Goal: Complete application form

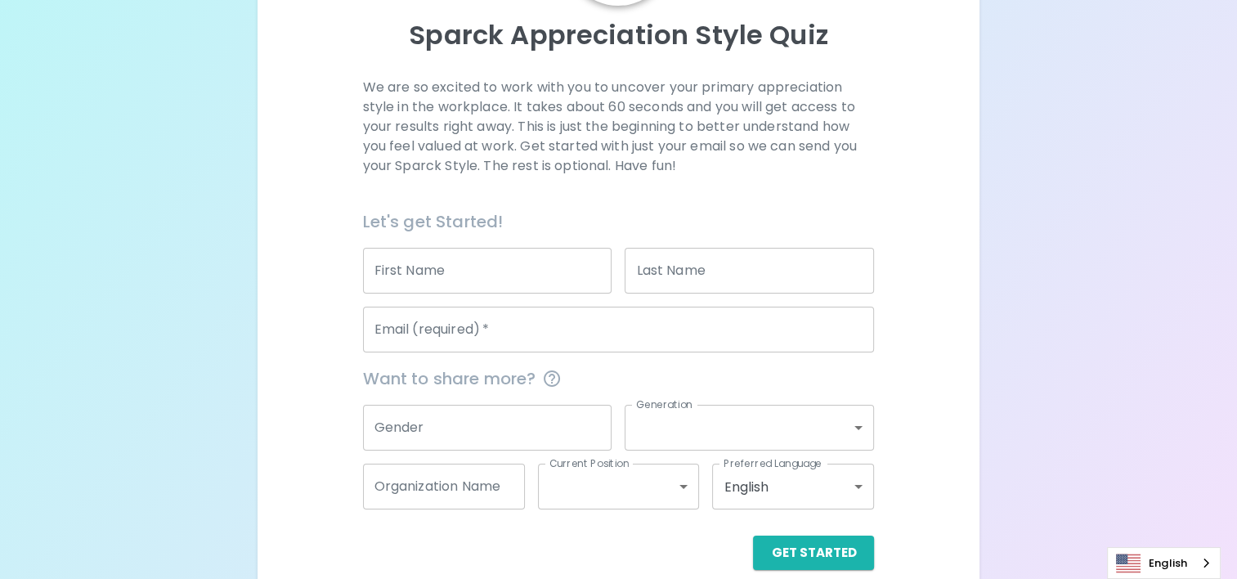
scroll to position [173, 0]
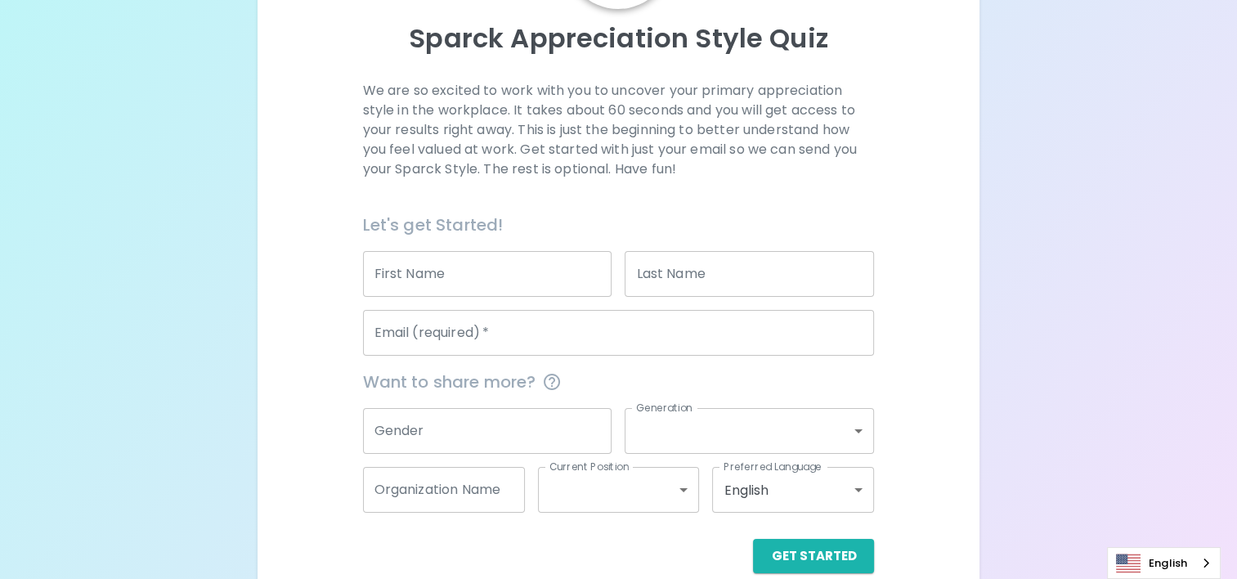
click at [500, 252] on input "First Name" at bounding box center [487, 274] width 249 height 46
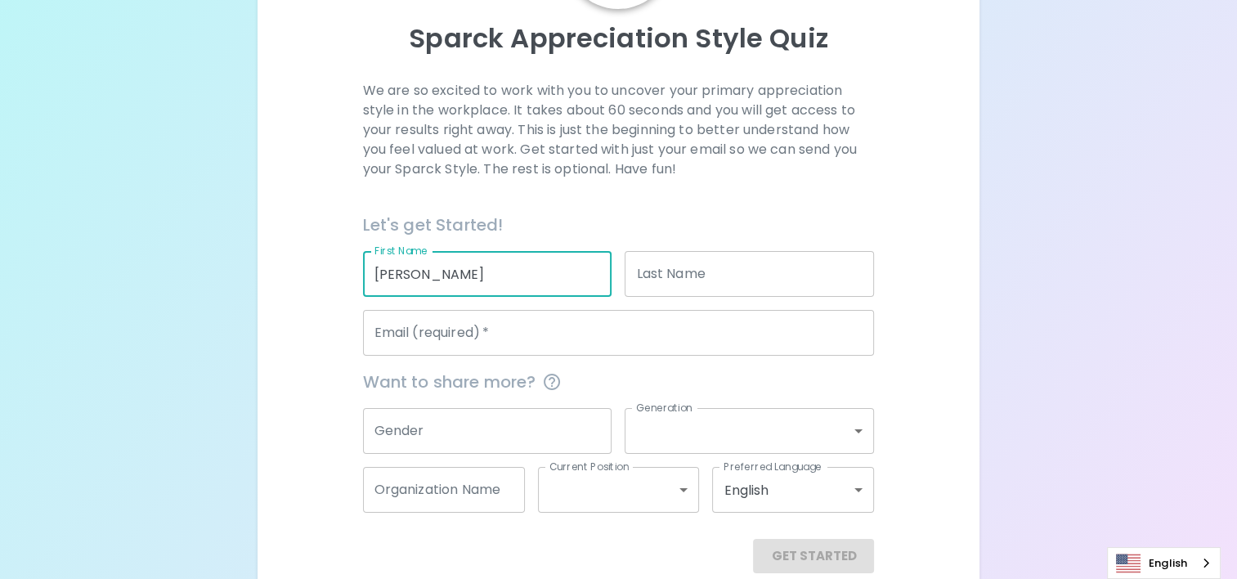
type input "[PERSON_NAME]"
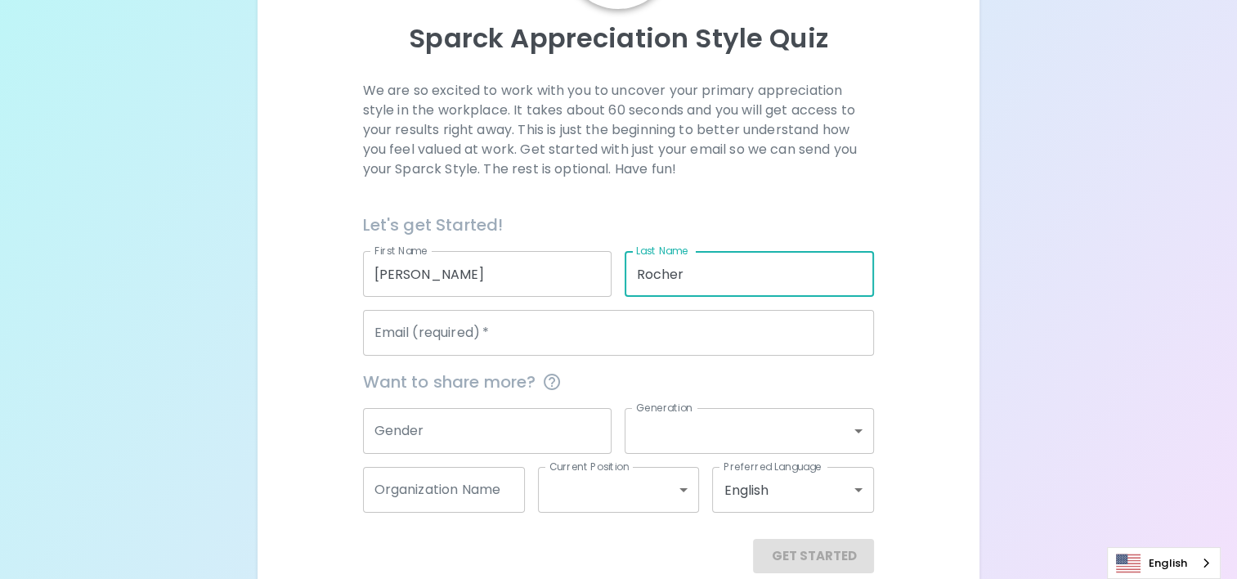
type input "Rocher"
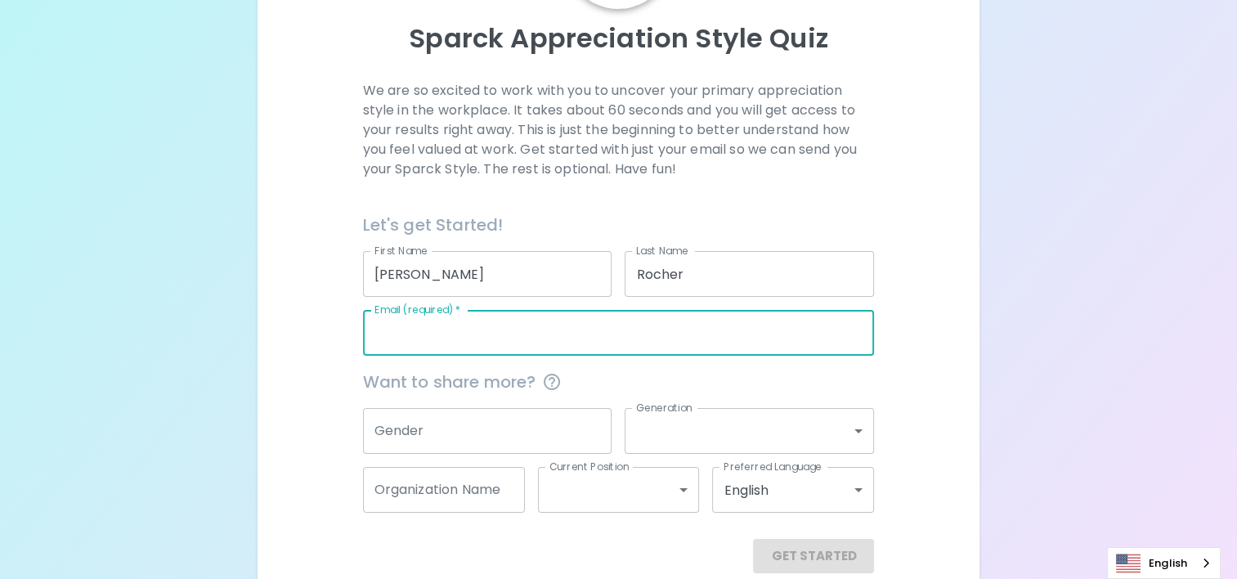
click at [479, 325] on input "Email (required)   *" at bounding box center [619, 333] width 512 height 46
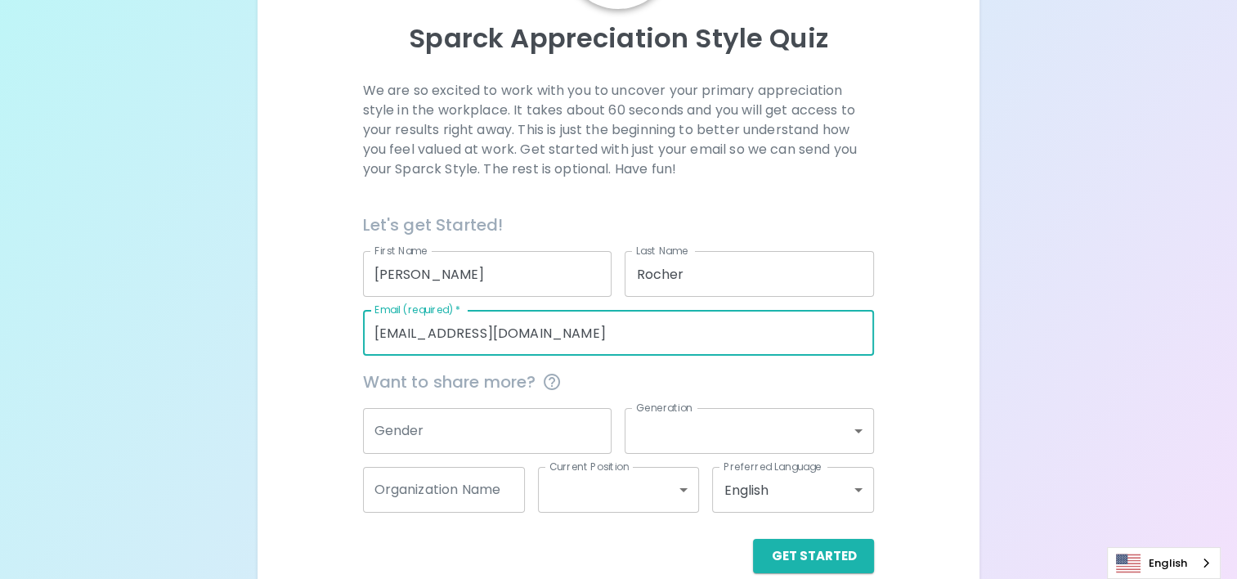
type input "[EMAIL_ADDRESS][DOMAIN_NAME]"
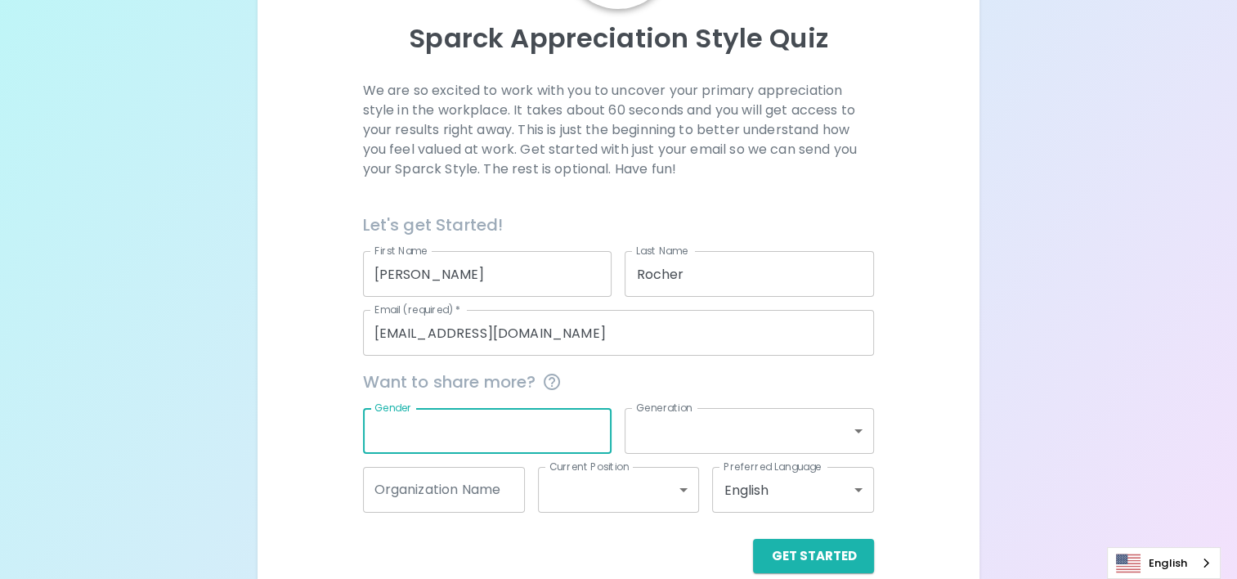
click at [471, 434] on input "Gender" at bounding box center [487, 431] width 249 height 46
click at [740, 405] on div "Generation ​ Generation" at bounding box center [742, 424] width 262 height 59
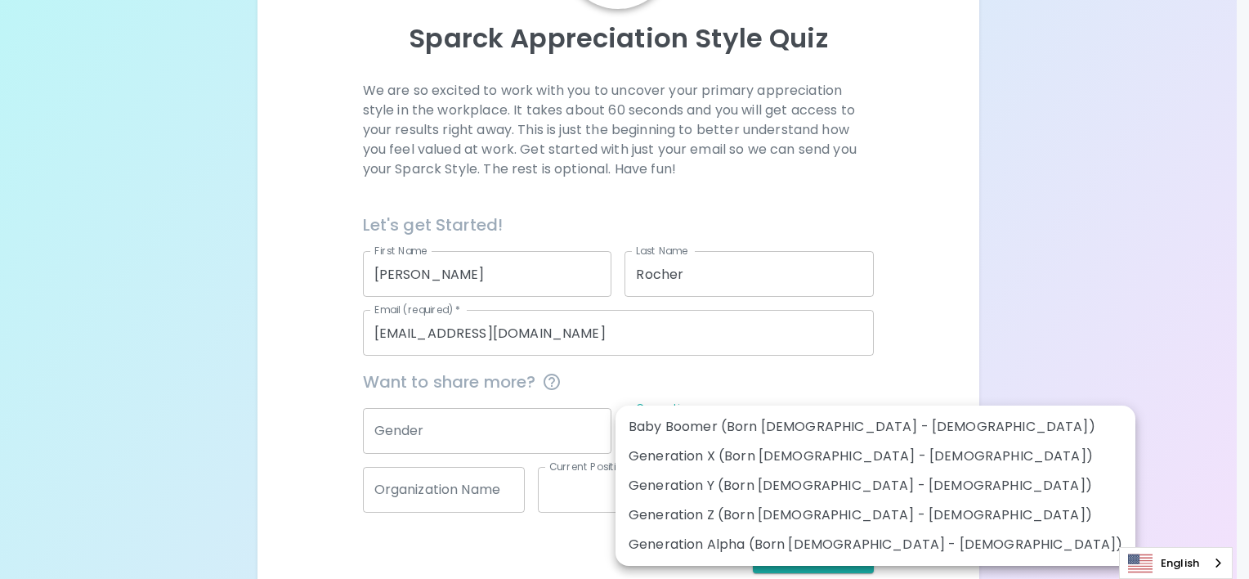
click at [729, 419] on body "Sparck Appreciation Style Quiz We are so excited to work with you to uncover yo…" at bounding box center [624, 216] width 1249 height 779
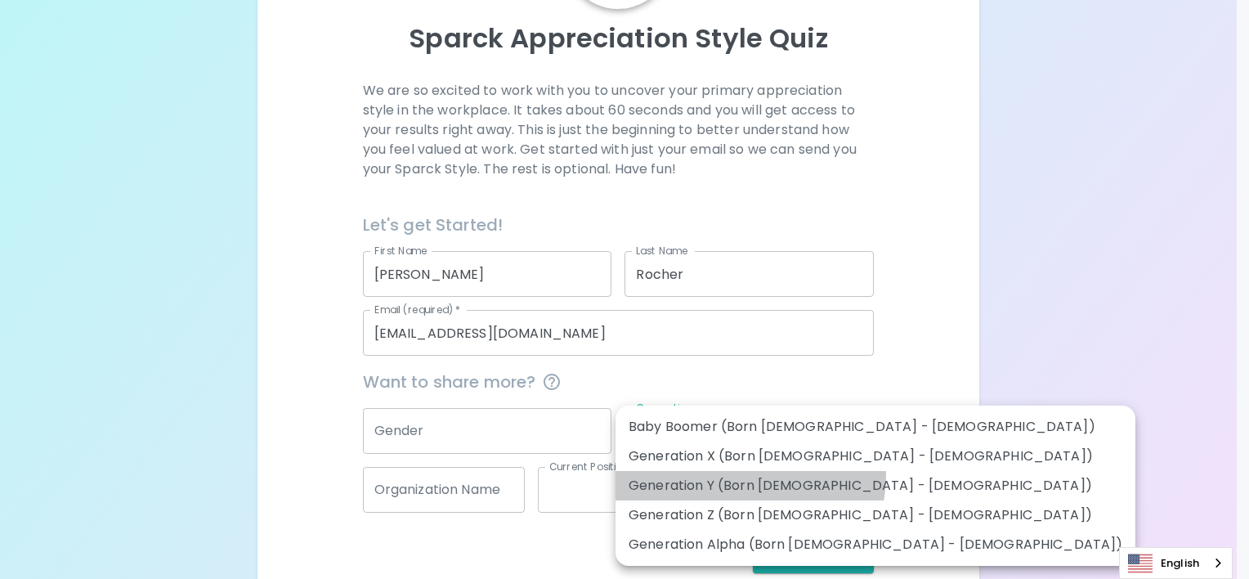
click at [739, 475] on li "Generation Y (Born [DEMOGRAPHIC_DATA] - [DEMOGRAPHIC_DATA])" at bounding box center [876, 485] width 520 height 29
type input "generation_y"
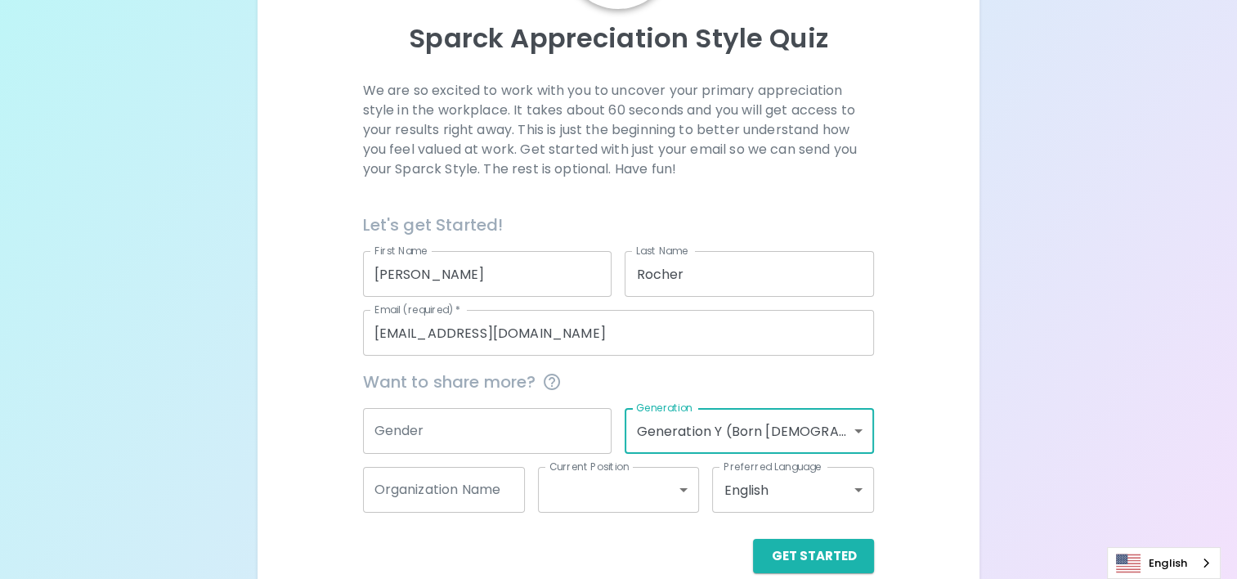
scroll to position [199, 0]
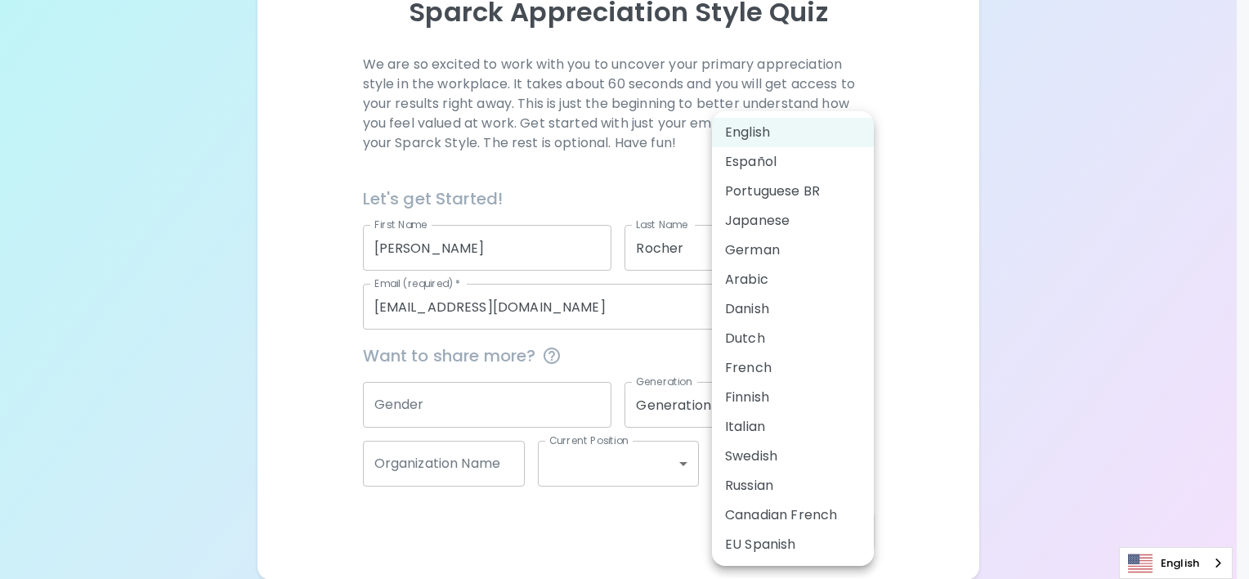
click at [751, 474] on body "Sparck Appreciation Style Quiz We are so excited to work with you to uncover yo…" at bounding box center [624, 190] width 1249 height 779
click at [768, 137] on li "English" at bounding box center [793, 132] width 162 height 29
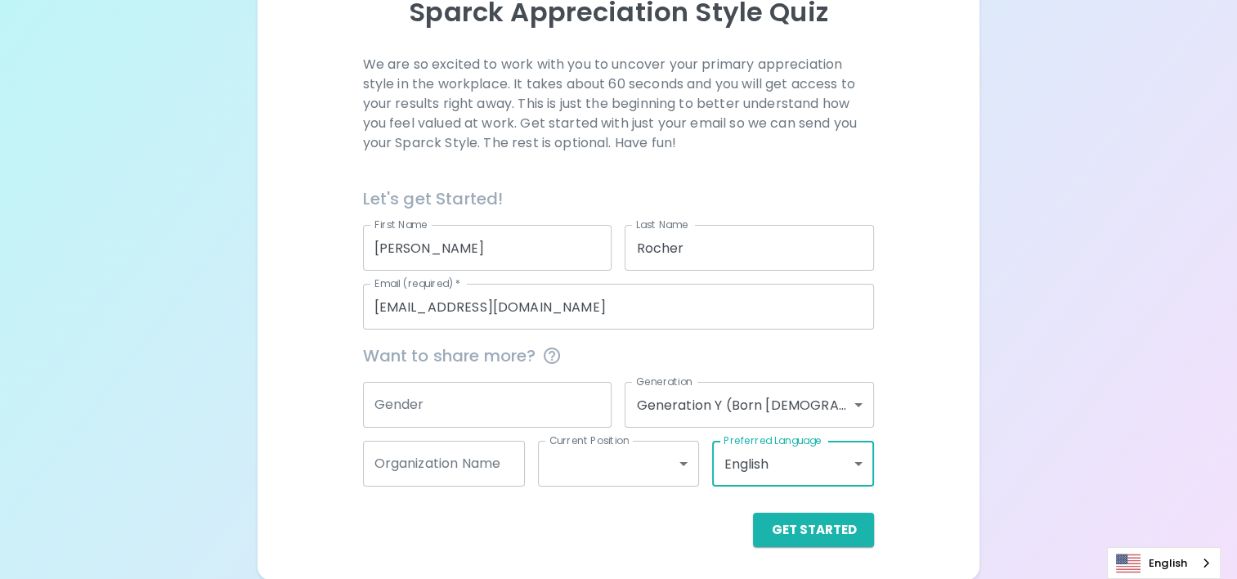
click at [647, 455] on body "Sparck Appreciation Style Quiz We are so excited to work with you to uncover yo…" at bounding box center [618, 190] width 1237 height 779
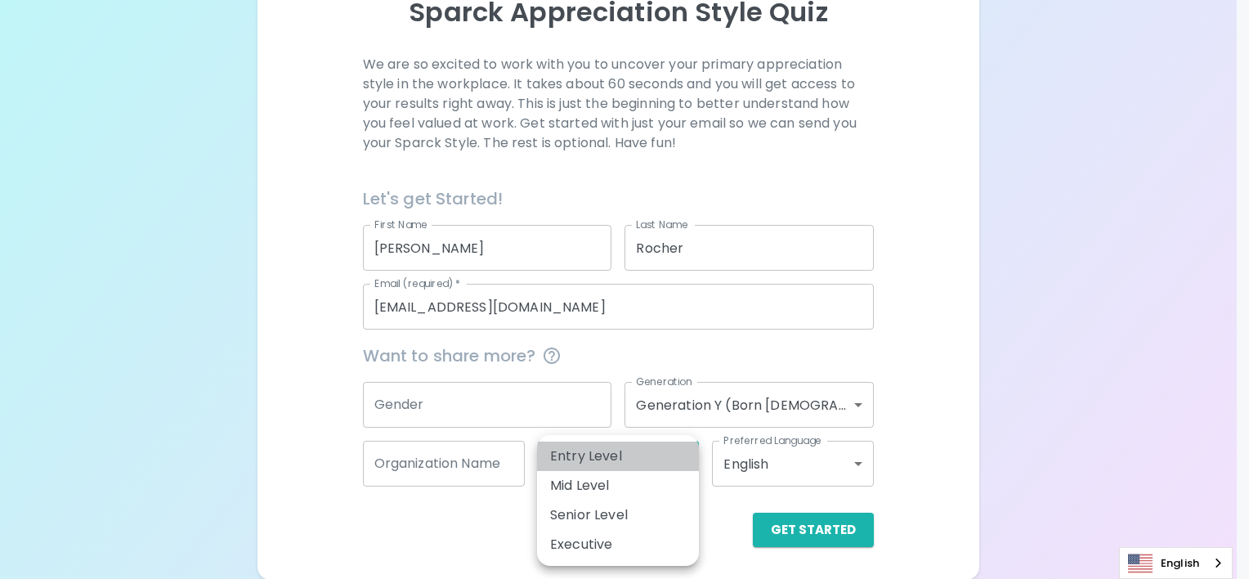
click at [641, 457] on li "Entry Level" at bounding box center [618, 455] width 162 height 29
type input "entry_level"
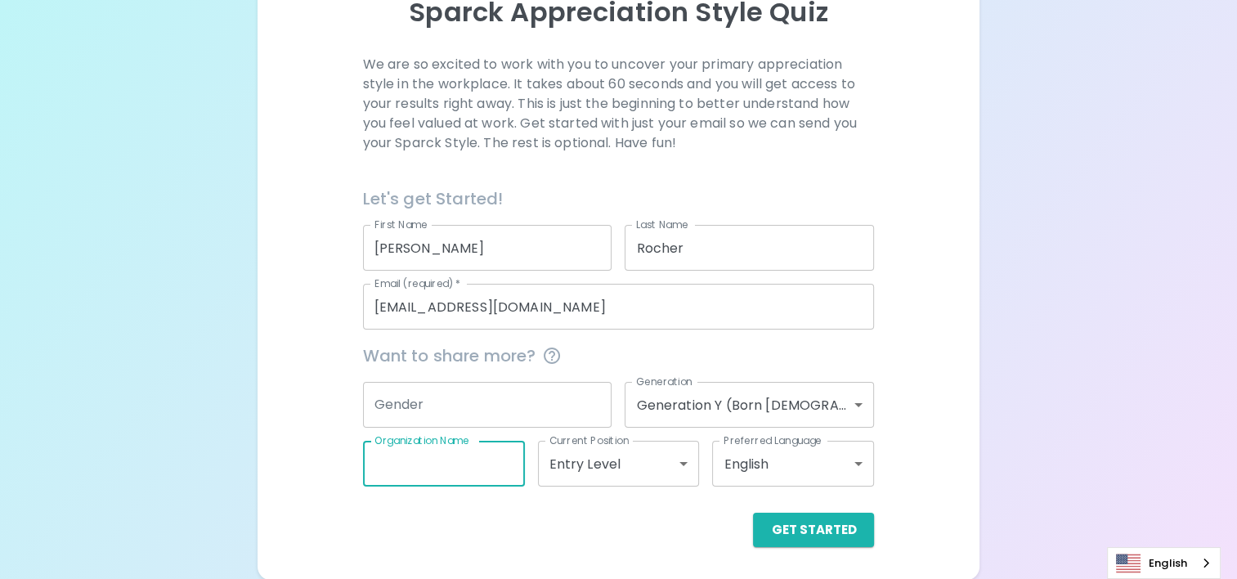
click at [470, 458] on input "Organization Name" at bounding box center [444, 464] width 162 height 46
click at [468, 423] on input "Gender" at bounding box center [487, 405] width 249 height 46
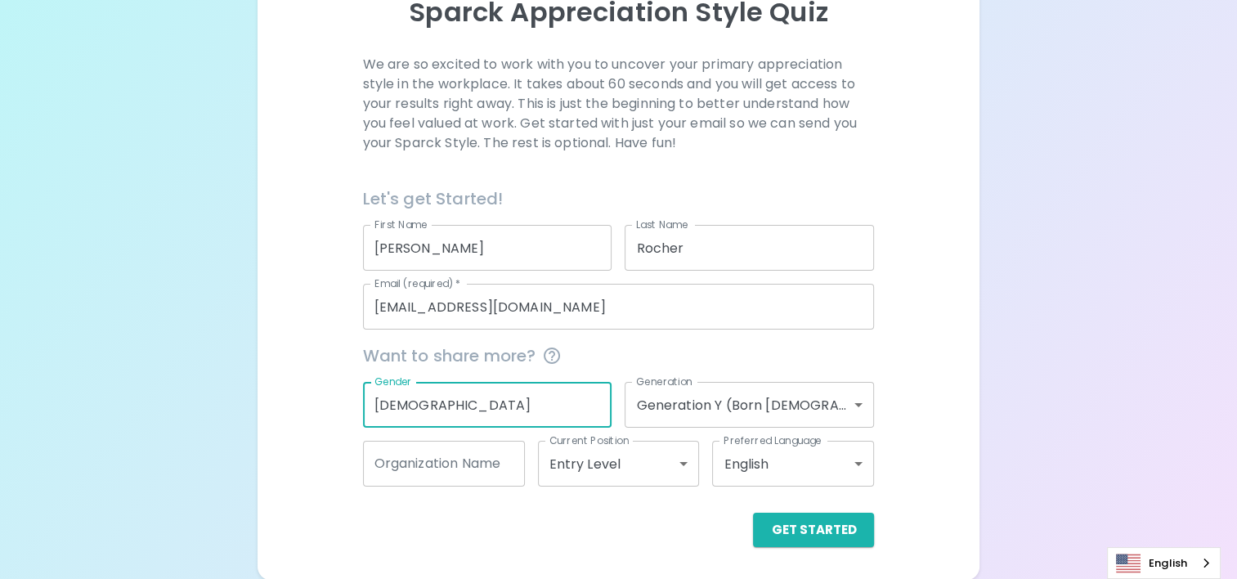
type input "[DEMOGRAPHIC_DATA]"
click at [484, 464] on input "Organization Name" at bounding box center [444, 464] width 162 height 46
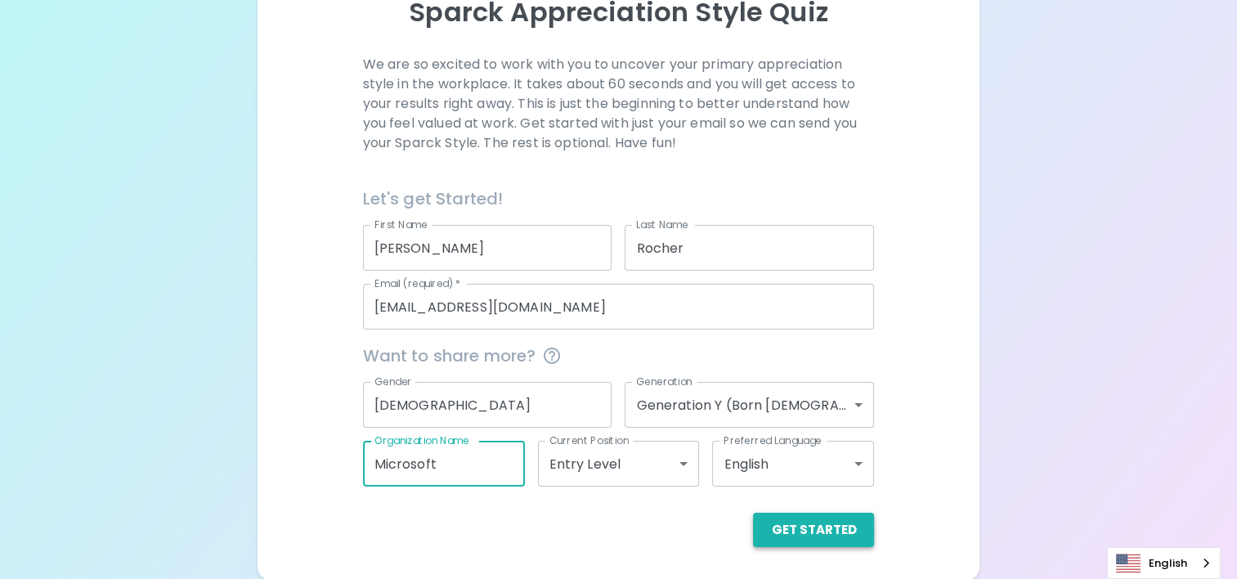
type input "Microsoft"
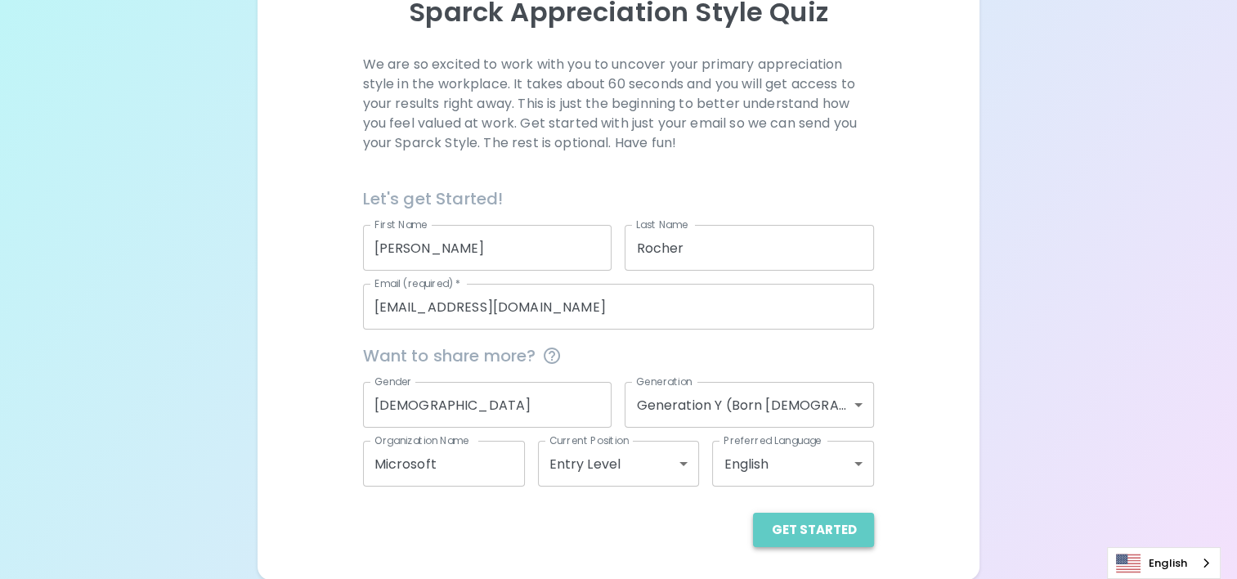
click at [854, 525] on button "Get Started" at bounding box center [813, 530] width 121 height 34
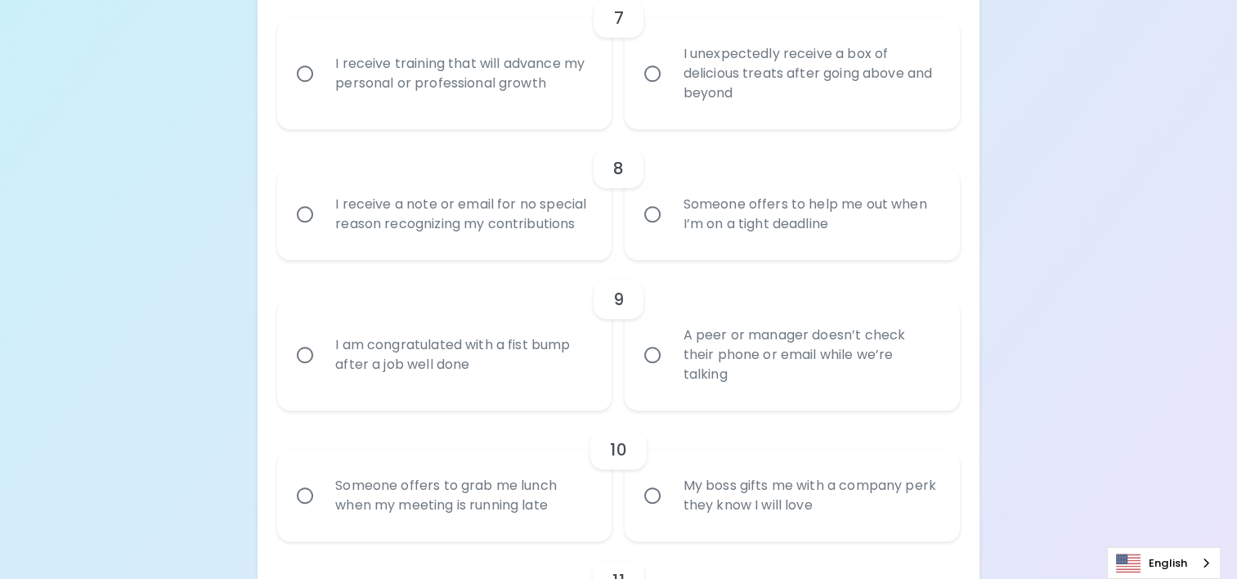
scroll to position [1284, 0]
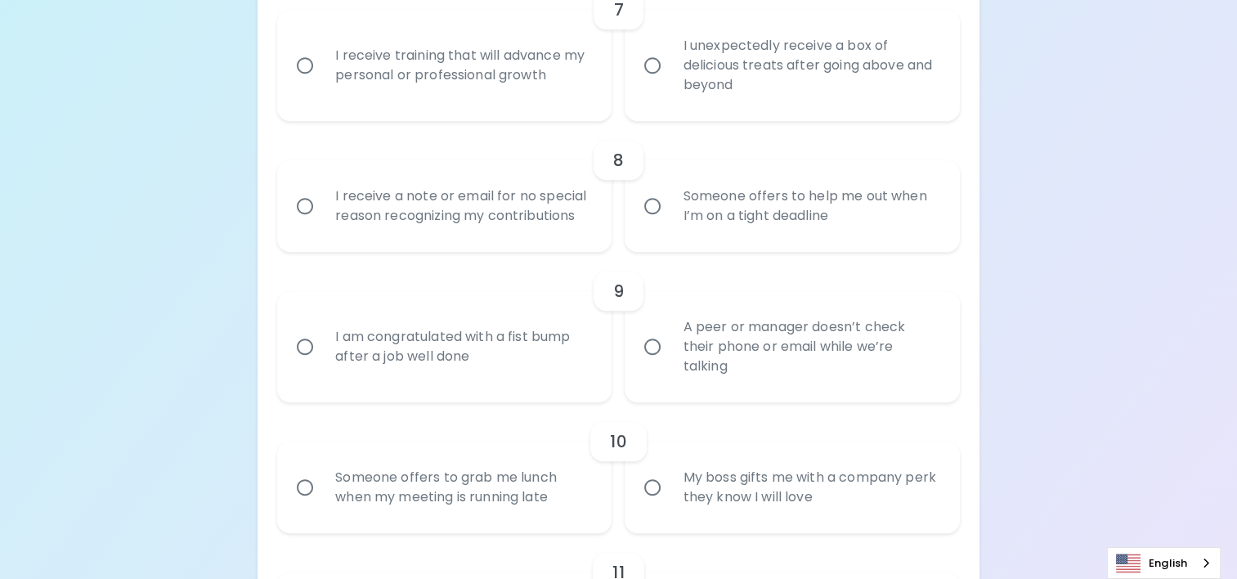
click at [741, 220] on div "Someone offers to help me out when I’m on a tight deadline" at bounding box center [810, 206] width 280 height 78
click at [670, 220] on input "Someone offers to help me out when I’m on a tight deadline" at bounding box center [652, 206] width 34 height 34
radio input "true"
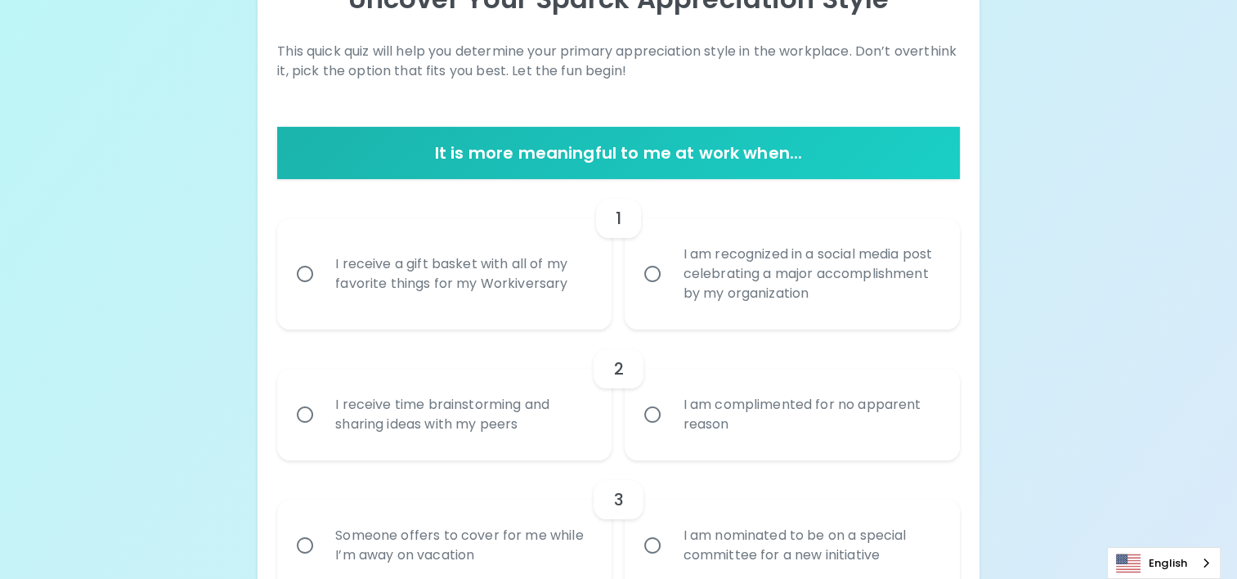
scroll to position [214, 0]
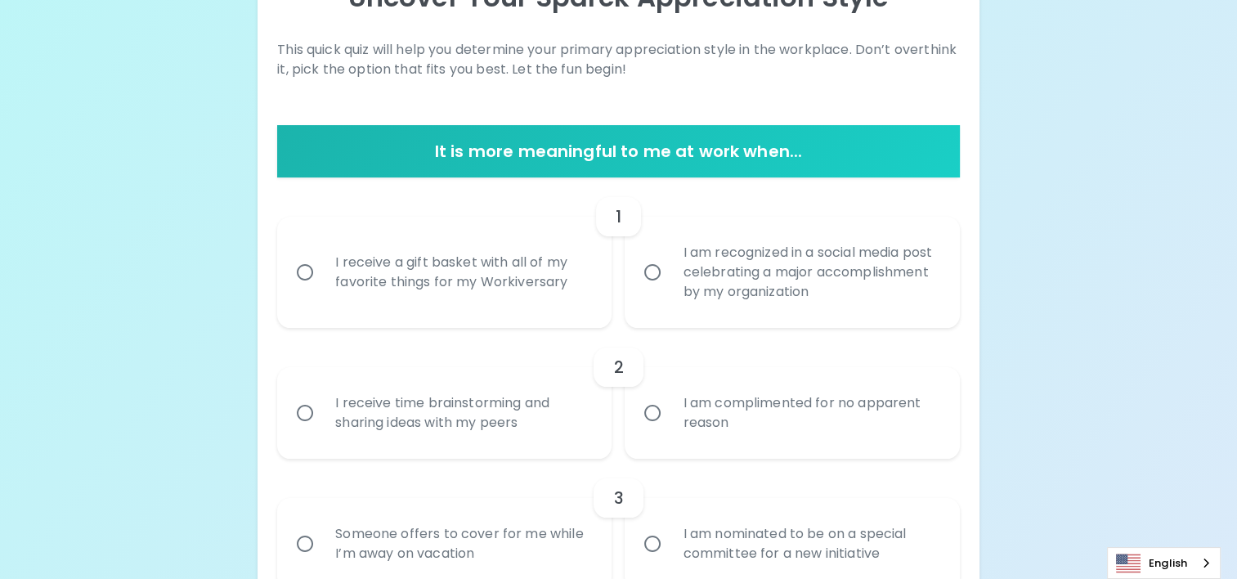
click at [428, 286] on div "I receive a gift basket with all of my favorite things for my Workiversary" at bounding box center [462, 272] width 280 height 78
click at [322, 286] on input "I receive a gift basket with all of my favorite things for my Workiversary" at bounding box center [305, 272] width 34 height 34
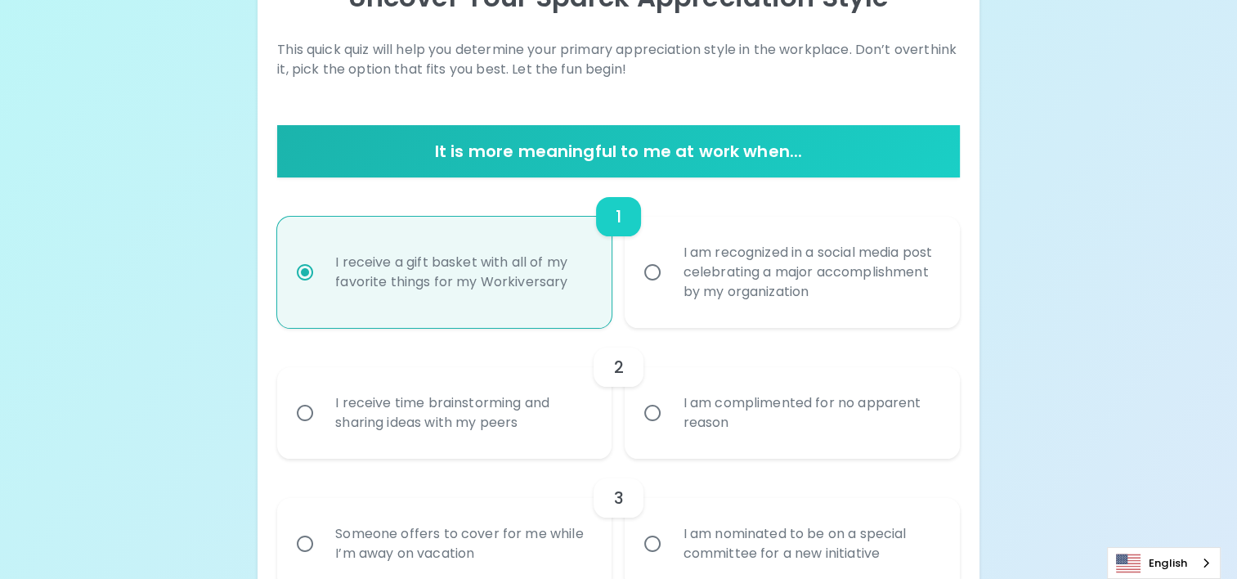
scroll to position [345, 0]
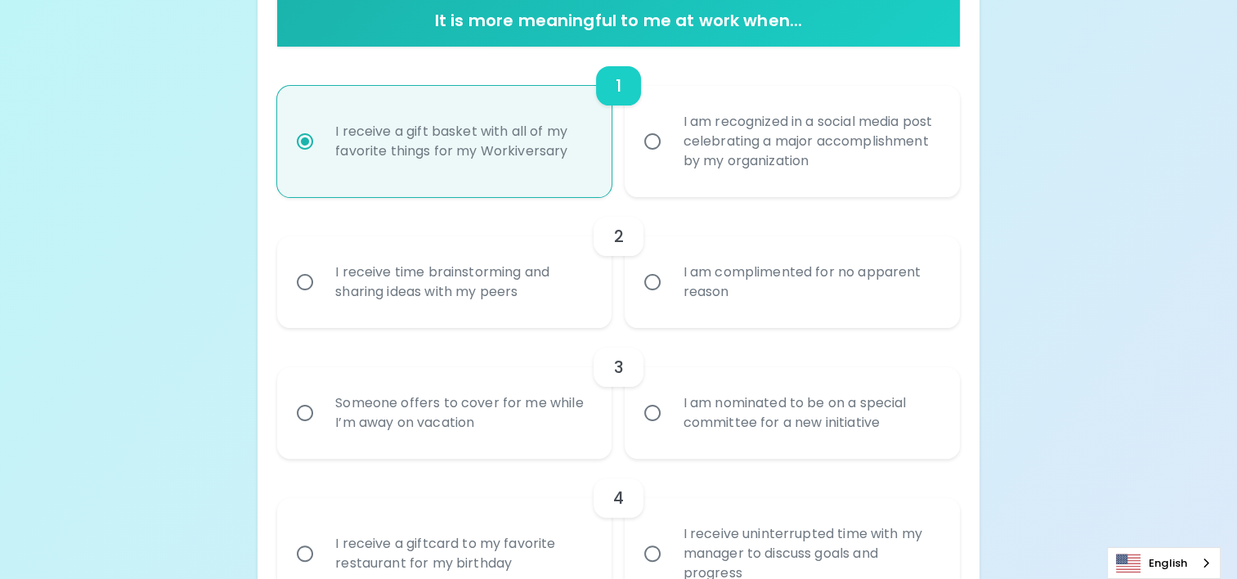
radio input "true"
click at [477, 291] on div "I receive time brainstorming and sharing ideas with my peers" at bounding box center [462, 282] width 280 height 78
click at [322, 291] on input "I receive time brainstorming and sharing ideas with my peers" at bounding box center [305, 282] width 34 height 34
radio input "false"
radio input "true"
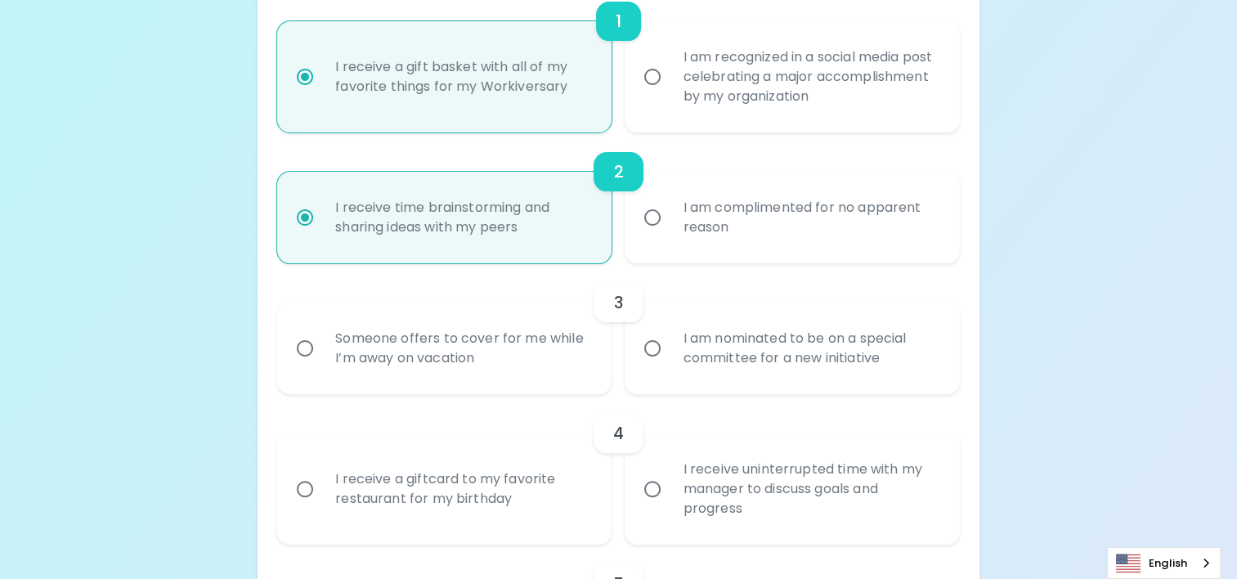
scroll to position [476, 0]
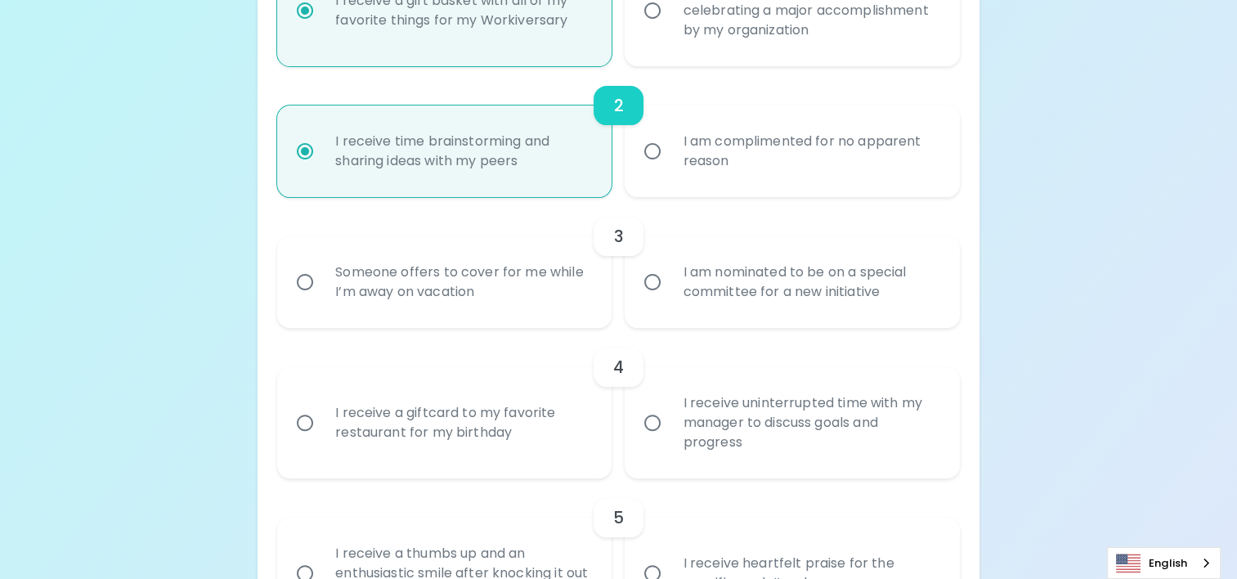
radio input "true"
click at [494, 288] on div "Someone offers to cover for me while I’m away on vacation" at bounding box center [462, 282] width 280 height 78
click at [322, 288] on input "Someone offers to cover for me while I’m away on vacation" at bounding box center [305, 282] width 34 height 34
radio input "false"
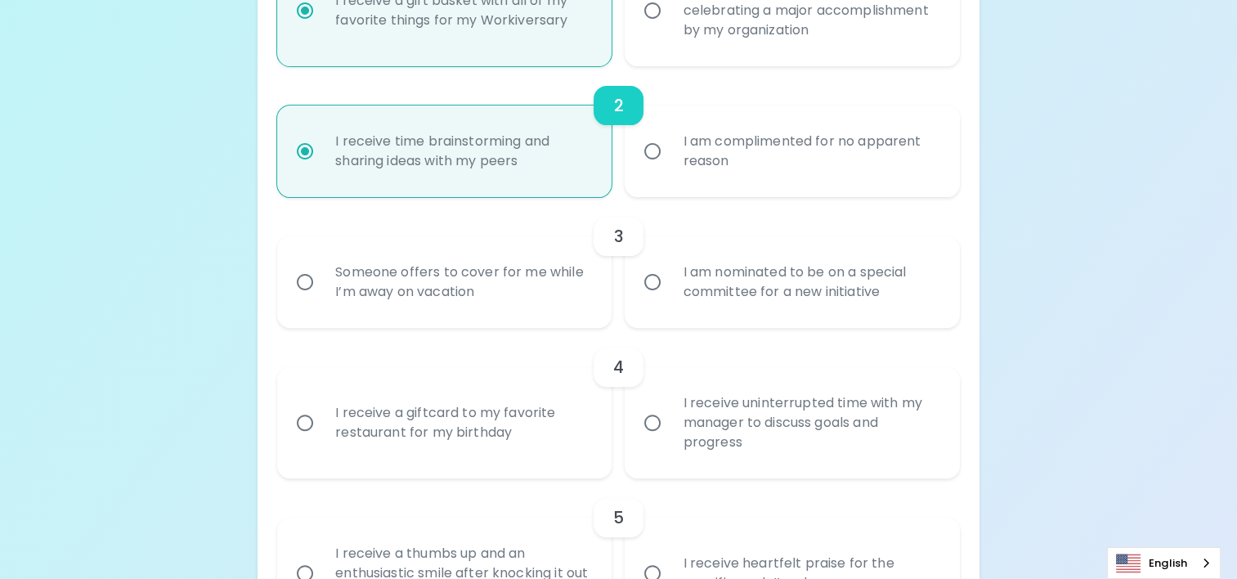
radio input "true"
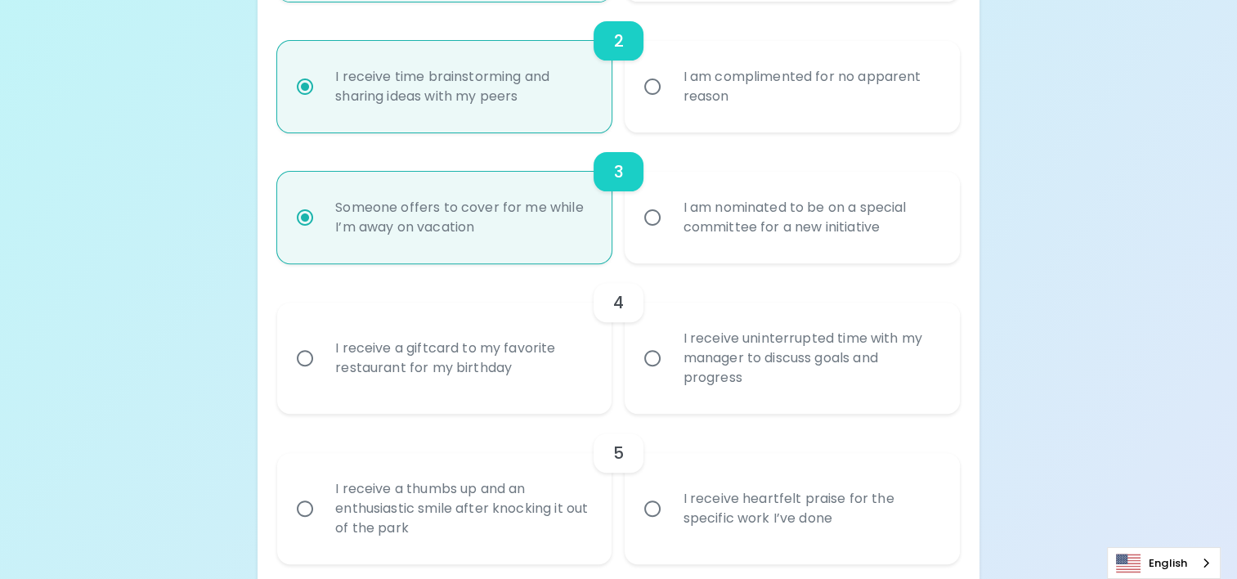
scroll to position [607, 0]
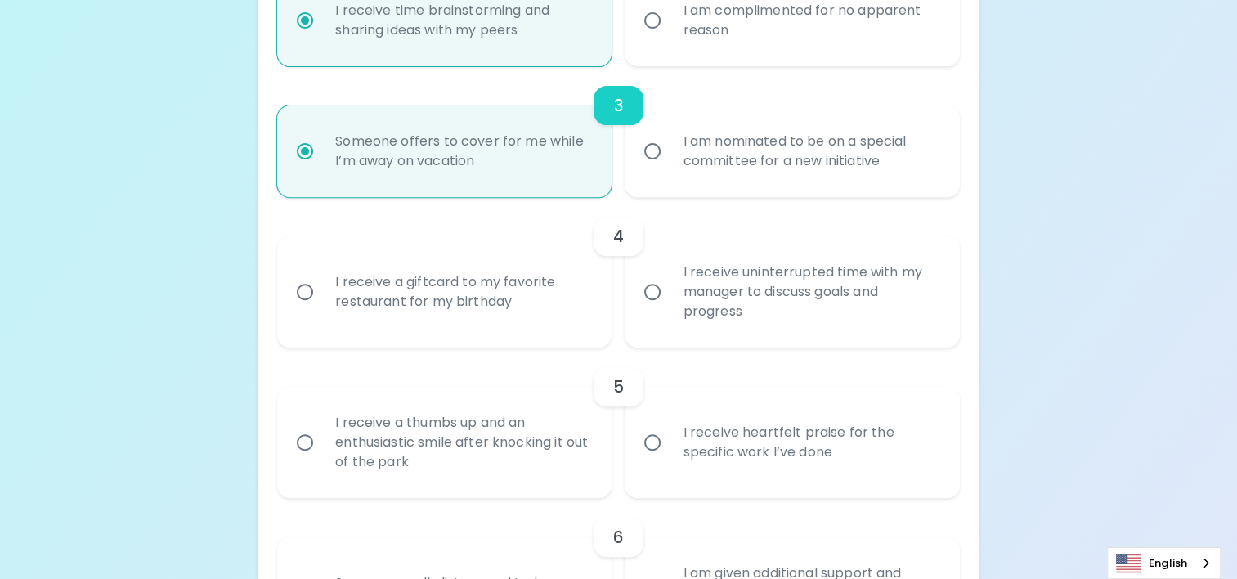
radio input "true"
click at [519, 291] on div "I receive a giftcard to my favorite restaurant for my birthday" at bounding box center [462, 292] width 280 height 78
click at [322, 291] on input "I receive a giftcard to my favorite restaurant for my birthday" at bounding box center [305, 292] width 34 height 34
radio input "false"
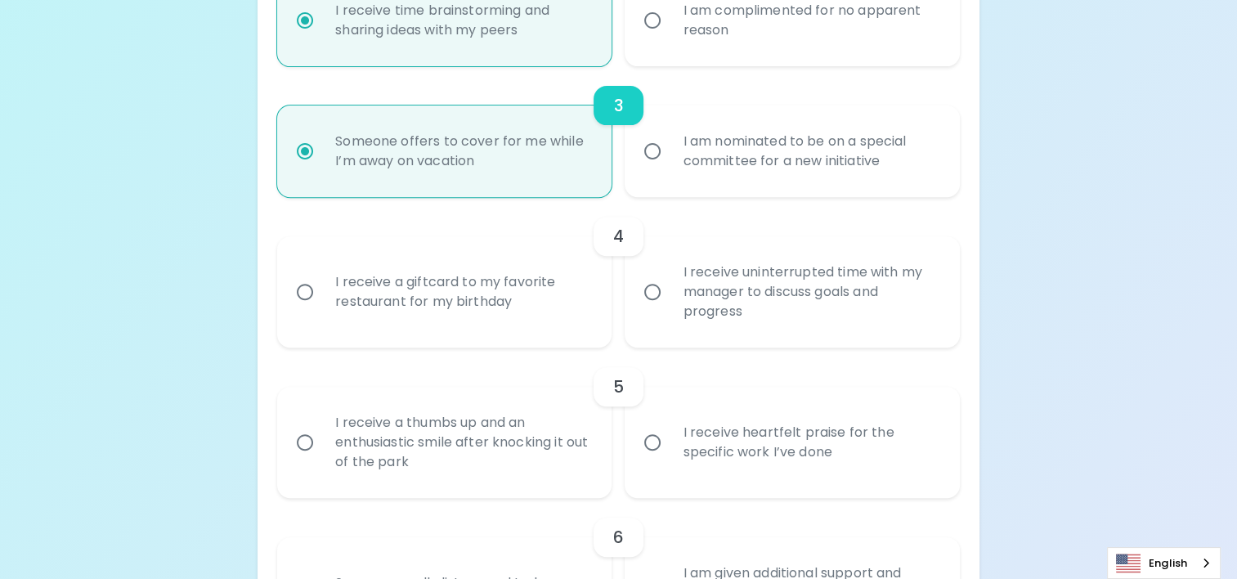
radio input "false"
radio input "true"
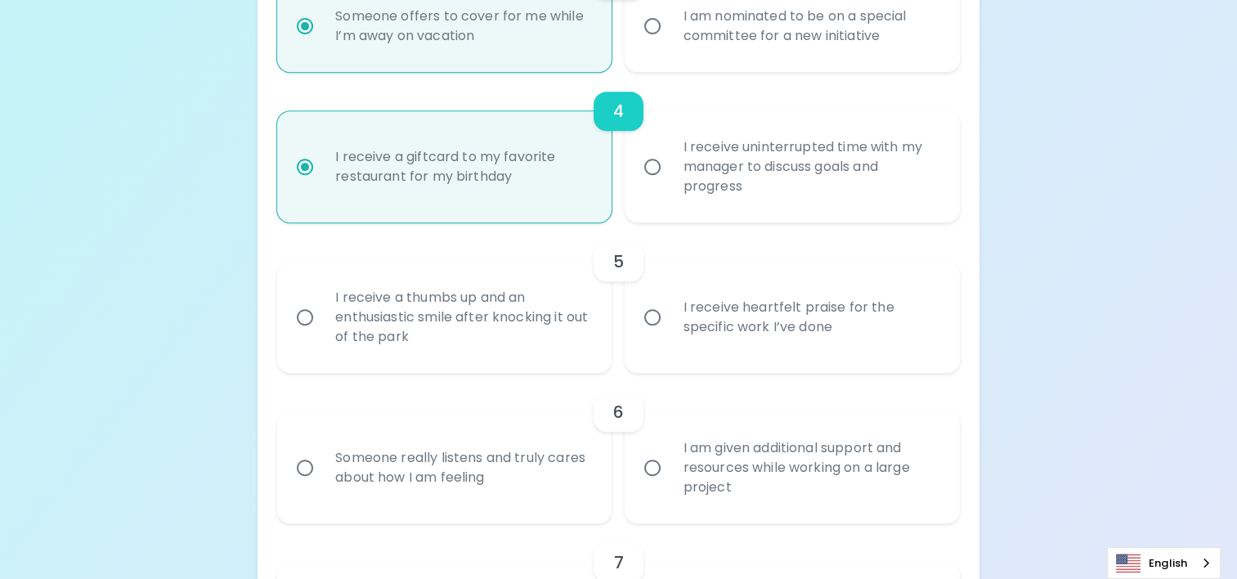
scroll to position [737, 0]
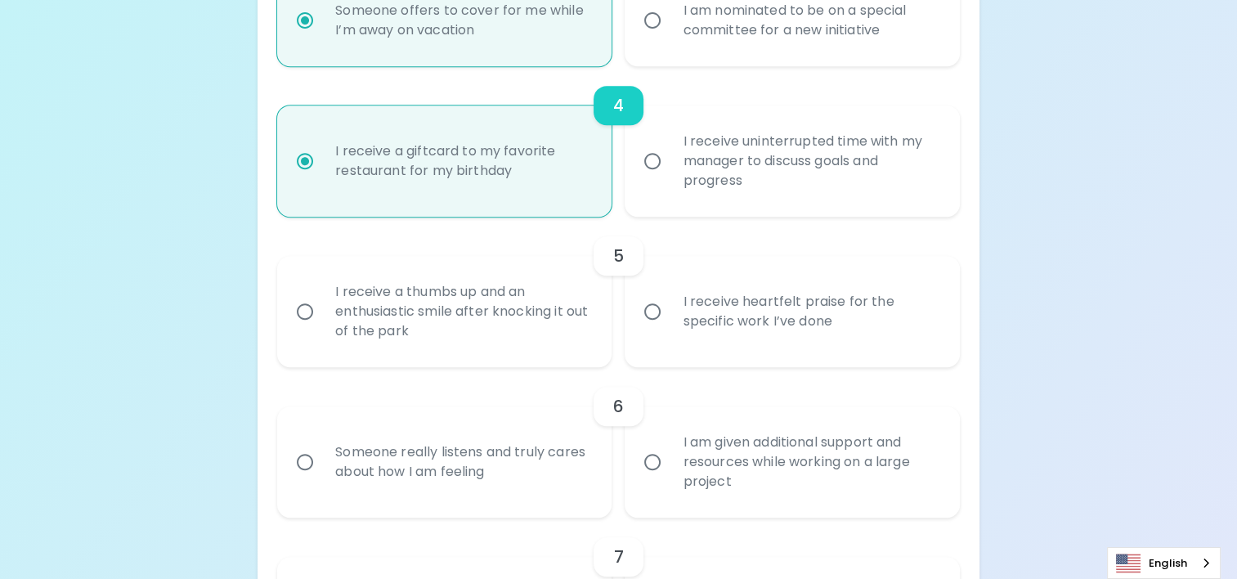
radio input "true"
click at [768, 324] on div "I receive heartfelt praise for the specific work I’ve done" at bounding box center [810, 311] width 280 height 78
click at [670, 324] on input "I receive heartfelt praise for the specific work I’ve done" at bounding box center [652, 311] width 34 height 34
radio input "false"
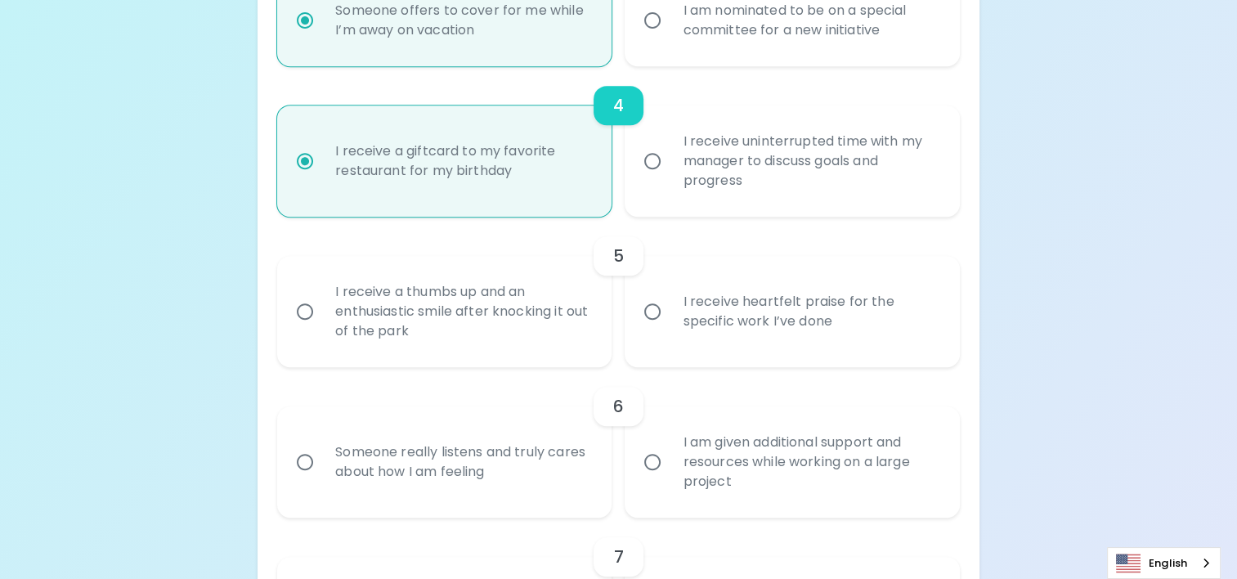
radio input "false"
radio input "true"
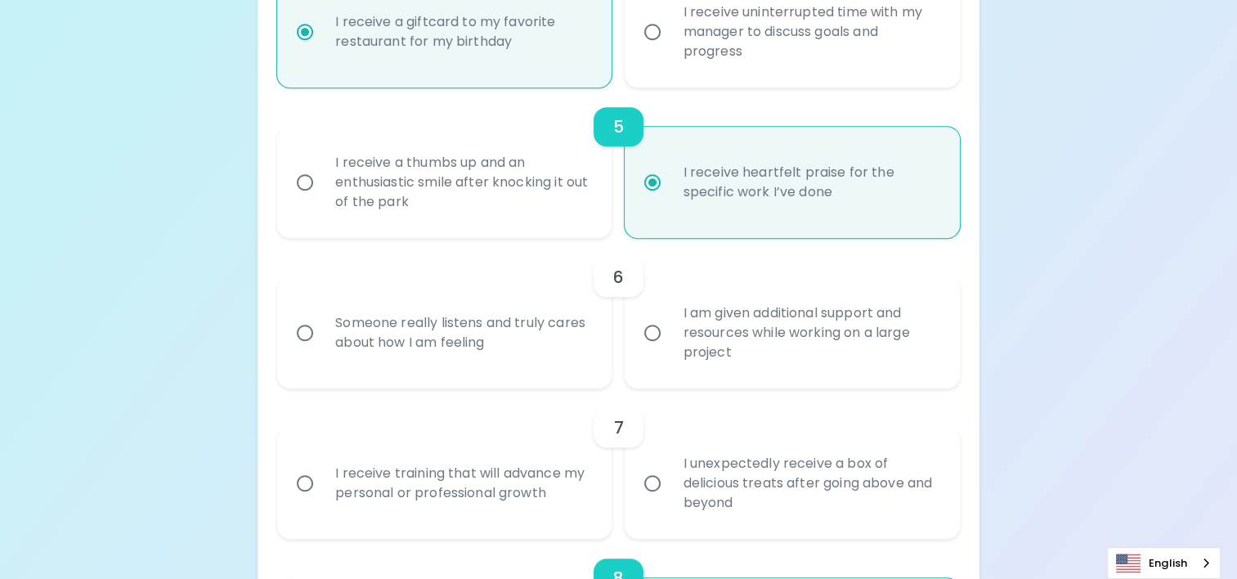
scroll to position [868, 0]
radio input "true"
click at [782, 336] on div "I am given additional support and resources while working on a large project" at bounding box center [810, 331] width 280 height 98
click at [670, 336] on input "I am given additional support and resources while working on a large project" at bounding box center [652, 331] width 34 height 34
radio input "false"
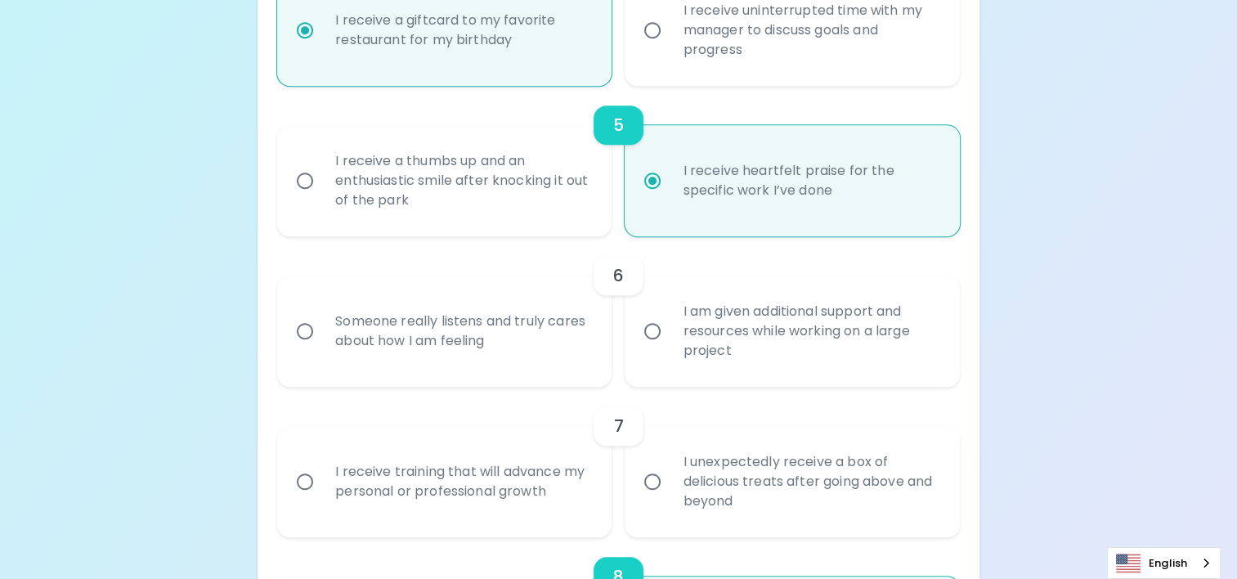
radio input "false"
radio input "true"
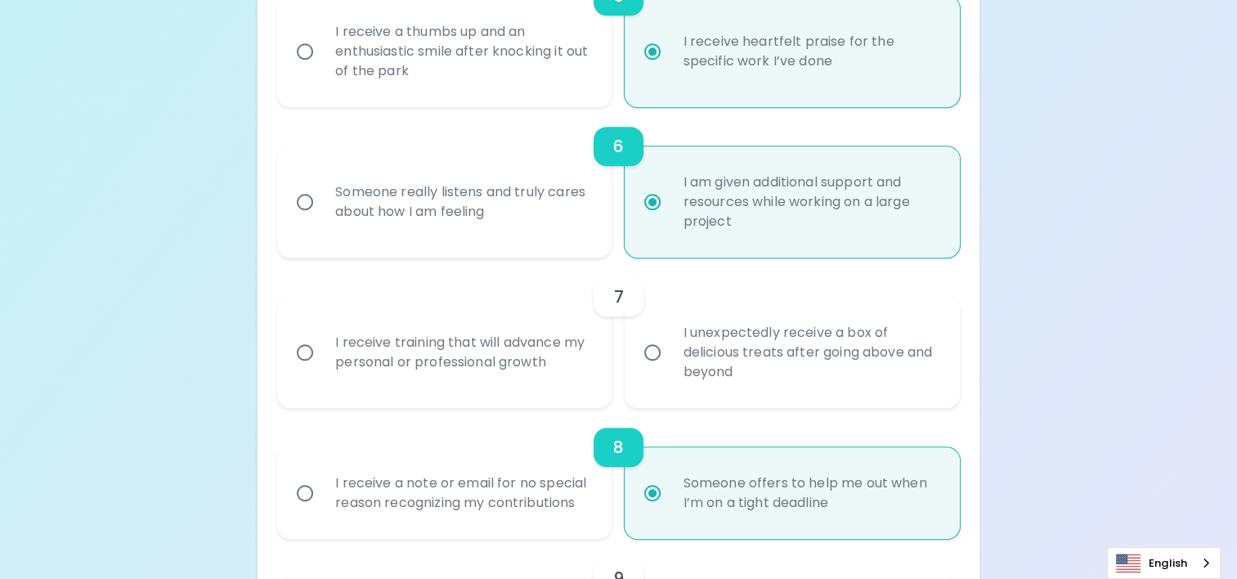
scroll to position [999, 0]
radio input "true"
click at [576, 353] on div "I receive training that will advance my personal or professional growth" at bounding box center [462, 350] width 280 height 78
click at [322, 353] on input "I receive training that will advance my personal or professional growth" at bounding box center [305, 351] width 34 height 34
radio input "false"
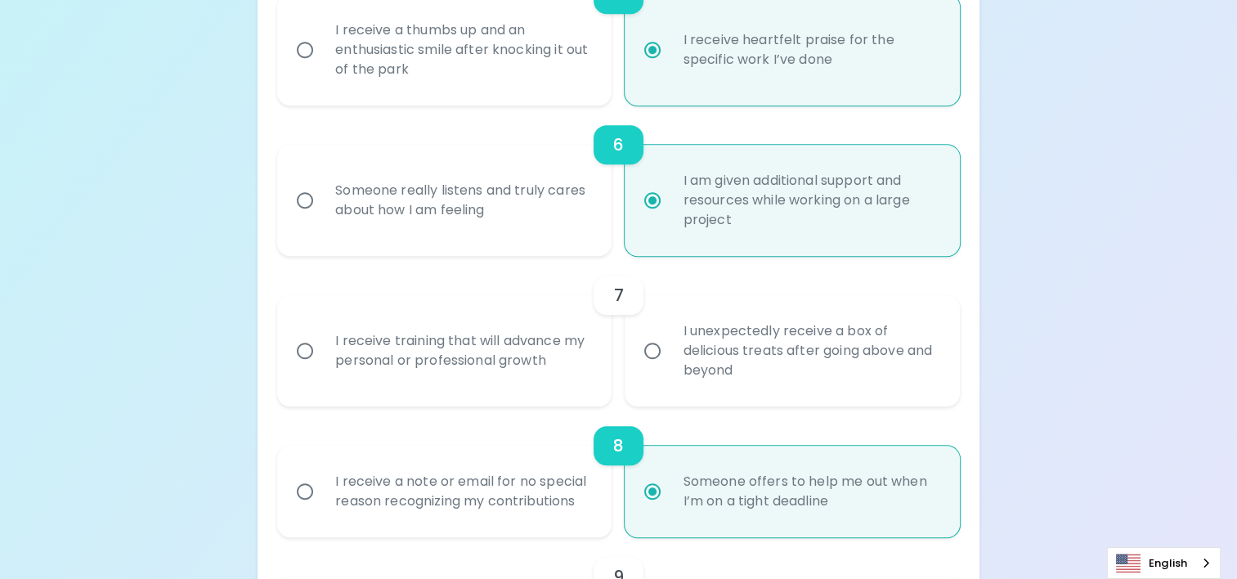
radio input "false"
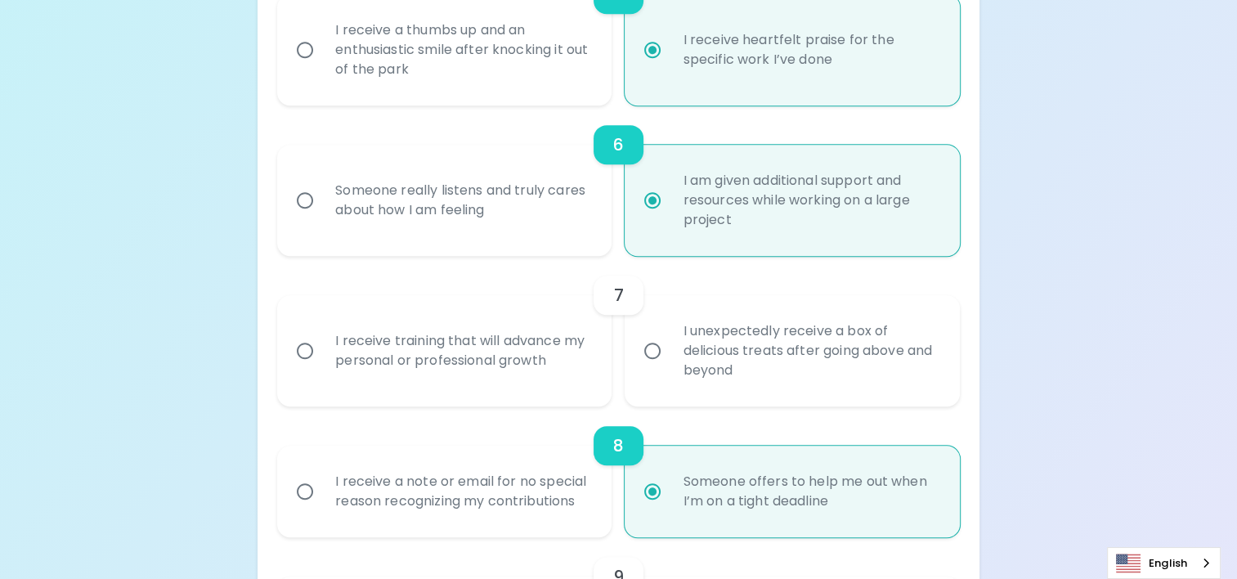
radio input "true"
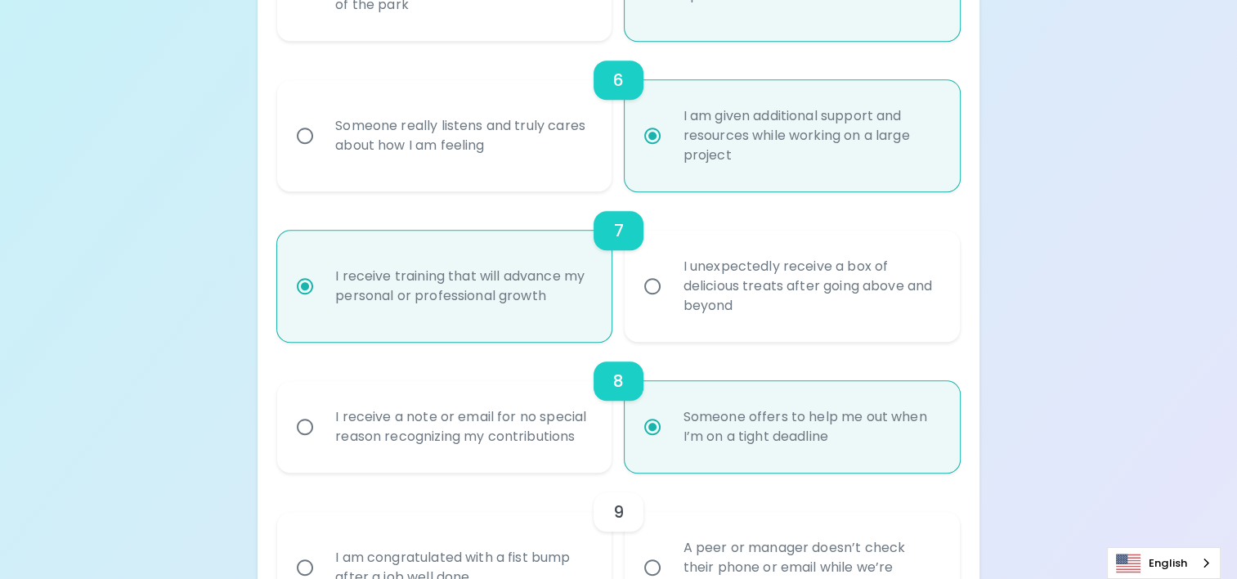
scroll to position [1130, 0]
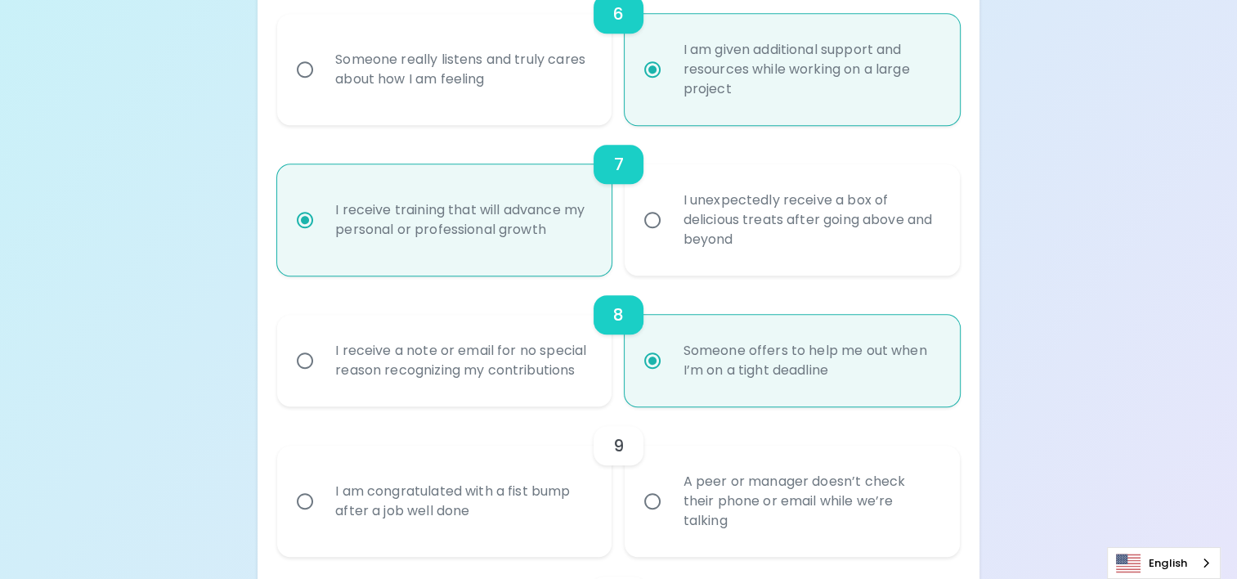
radio input "true"
click at [700, 253] on div "I unexpectedly receive a box of delicious treats after going above and beyond" at bounding box center [810, 220] width 280 height 98
click at [670, 237] on input "I unexpectedly receive a box of delicious treats after going above and beyond" at bounding box center [652, 220] width 34 height 34
radio input "false"
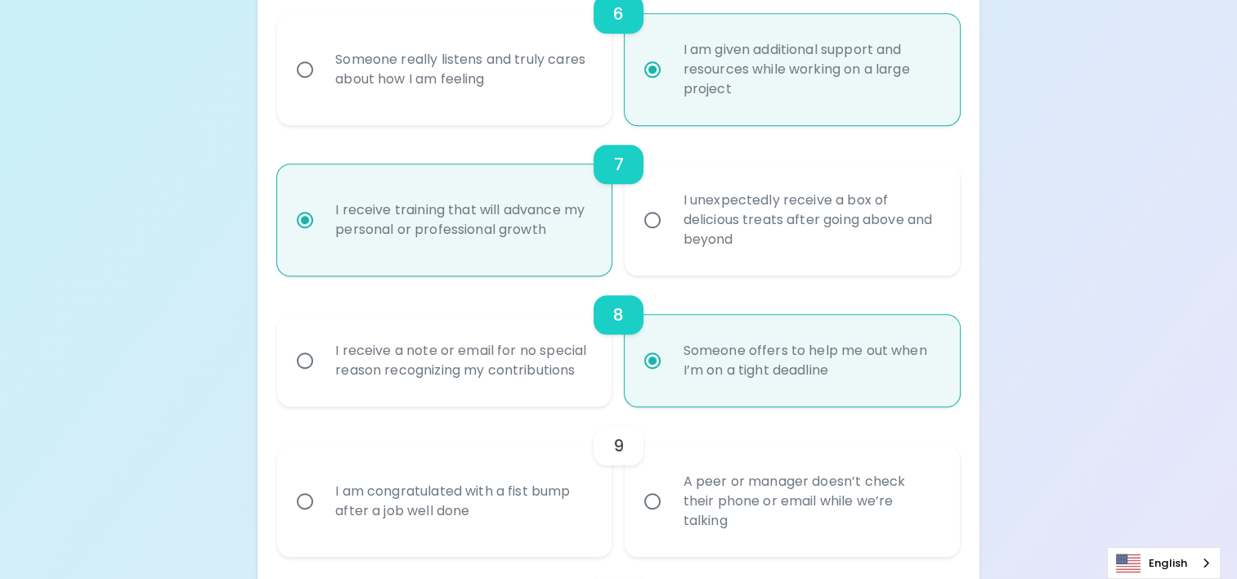
radio input "false"
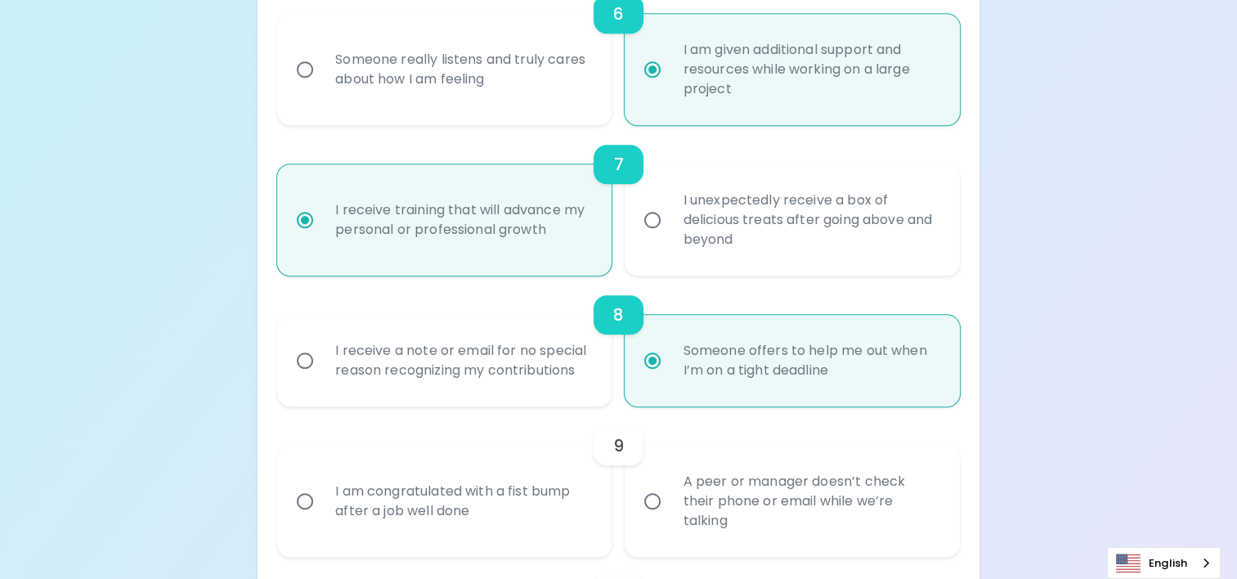
radio input "false"
radio input "true"
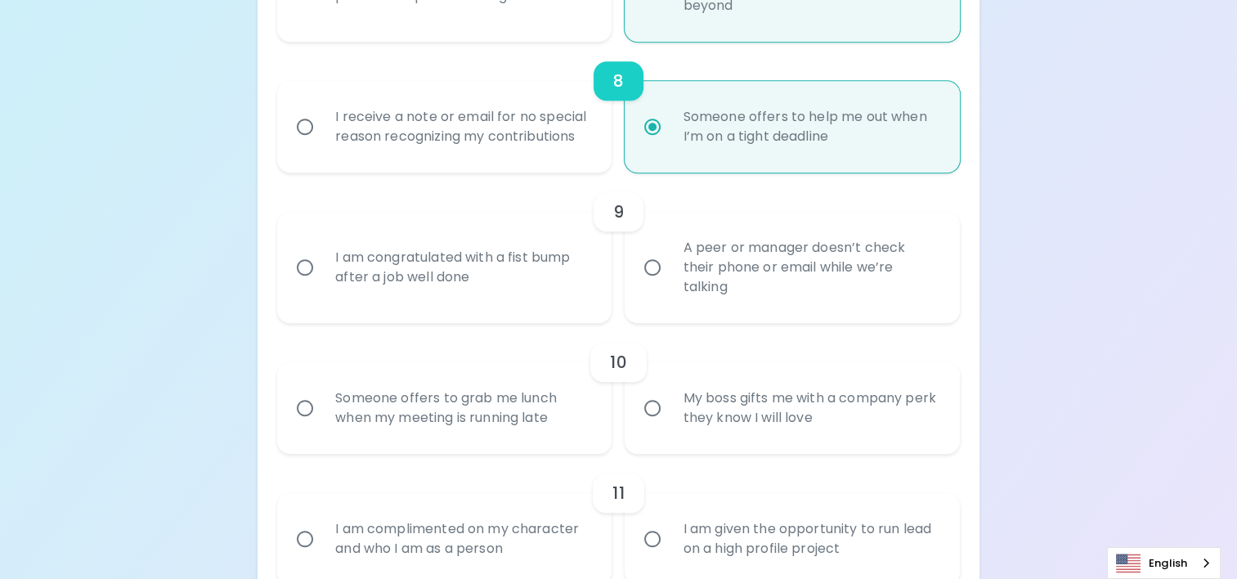
scroll to position [1368, 0]
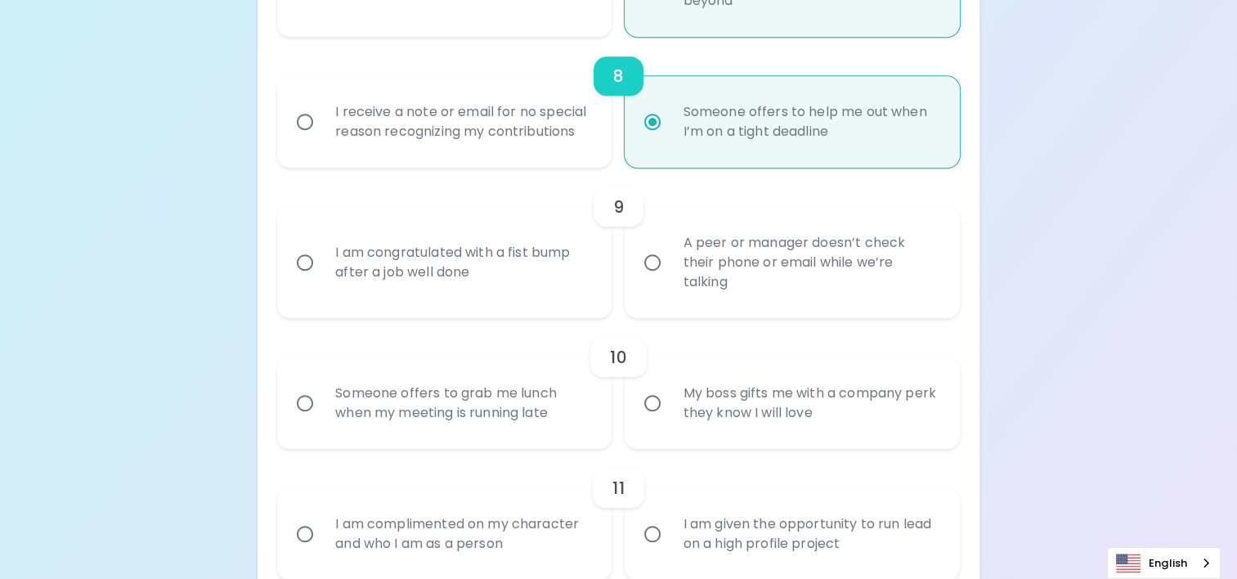
radio input "true"
click at [732, 272] on div "A peer or manager doesn’t check their phone or email while we’re talking" at bounding box center [810, 262] width 280 height 98
click at [670, 272] on input "A peer or manager doesn’t check their phone or email while we’re talking" at bounding box center [652, 262] width 34 height 34
radio input "false"
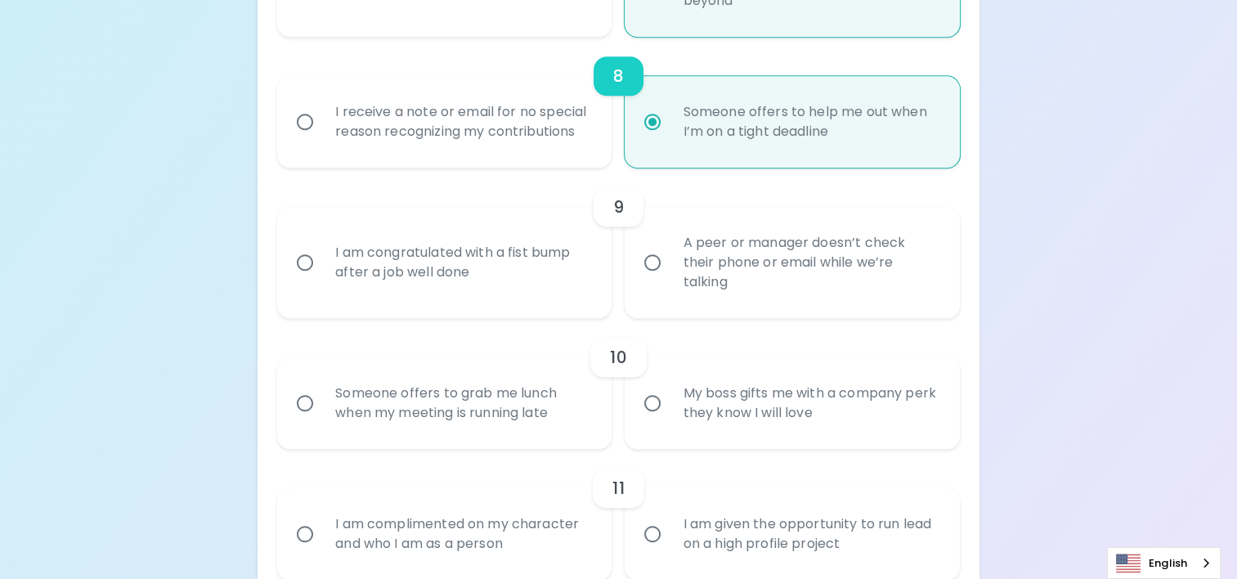
radio input "false"
radio input "true"
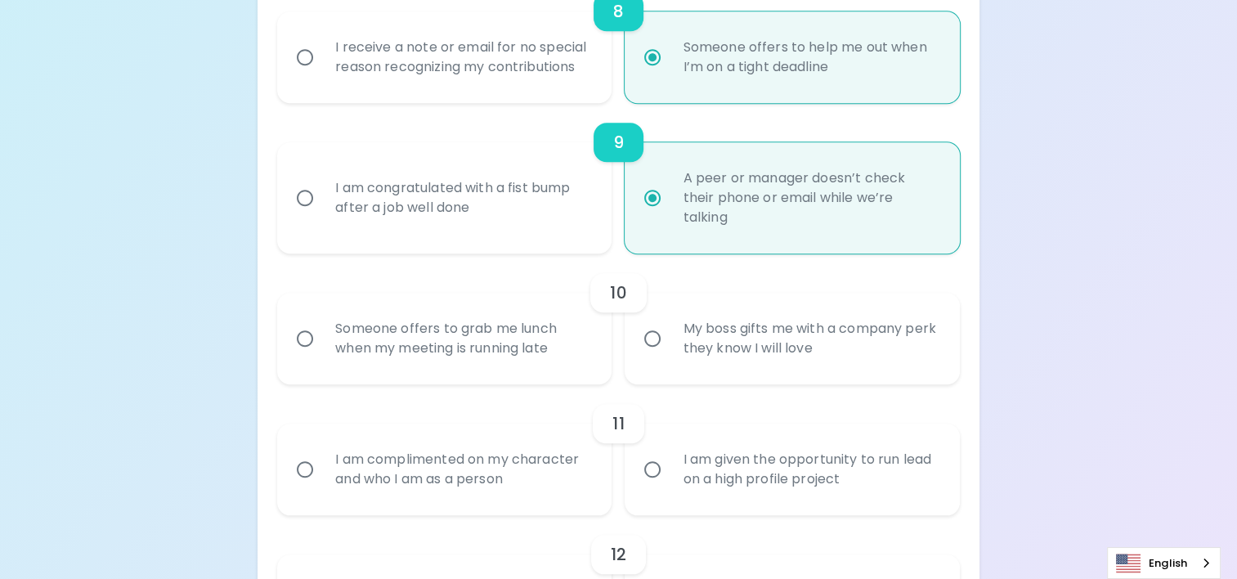
scroll to position [1499, 0]
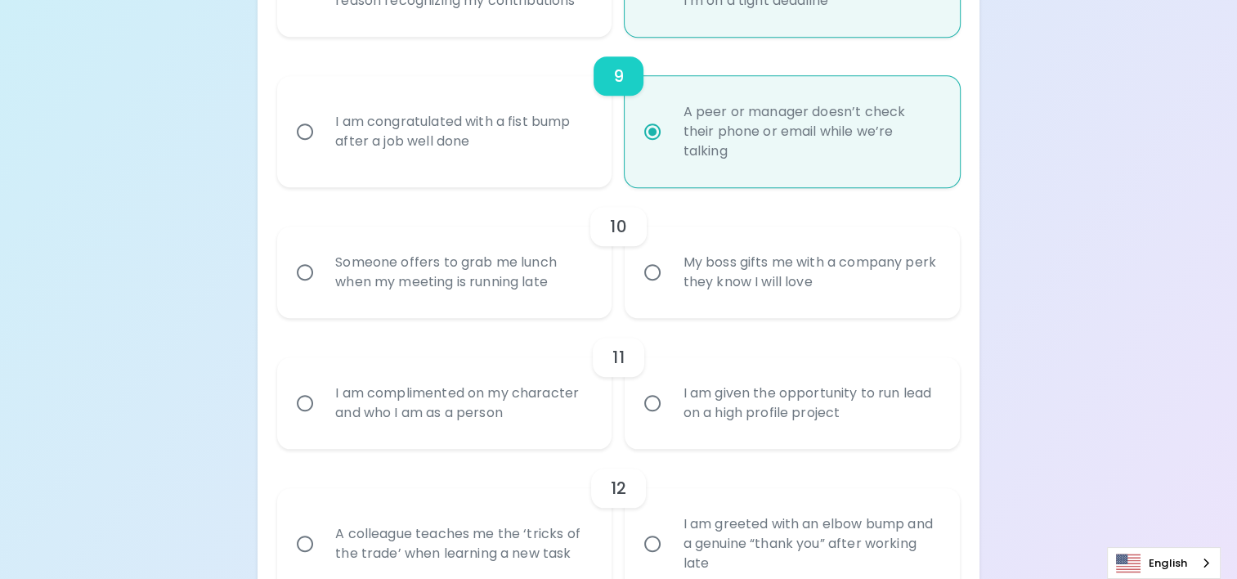
radio input "true"
click at [699, 275] on div "My boss gifts me with a company perk they know I will love" at bounding box center [810, 272] width 280 height 78
click at [670, 275] on input "My boss gifts me with a company perk they know I will love" at bounding box center [652, 272] width 34 height 34
radio input "false"
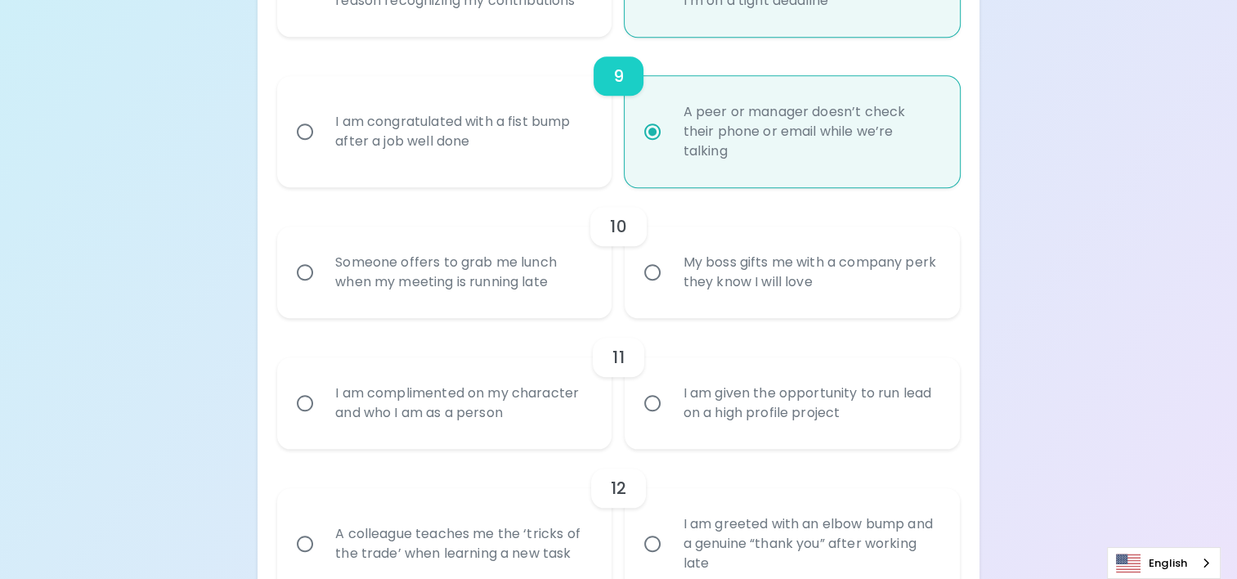
radio input "false"
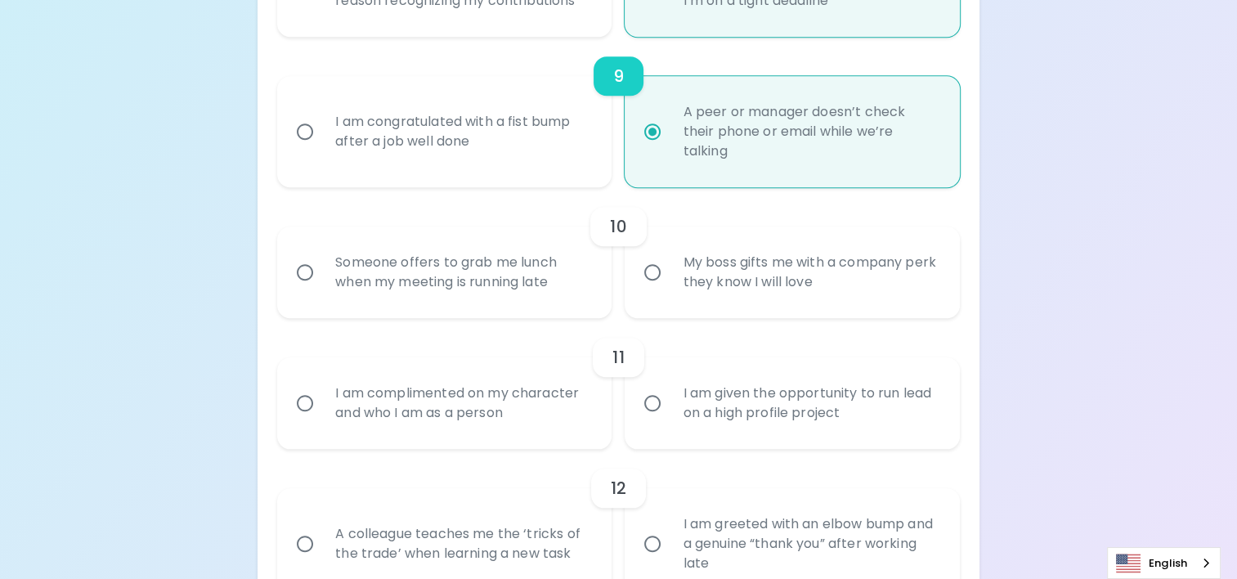
radio input "false"
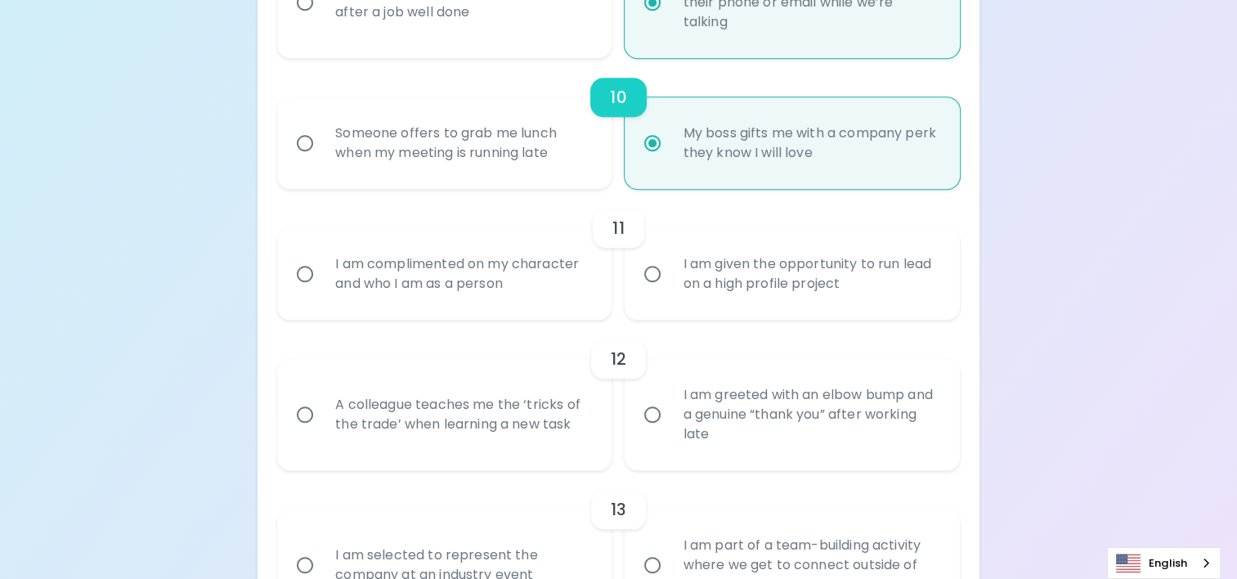
scroll to position [1630, 0]
radio input "true"
click at [716, 283] on div "I am given the opportunity to run lead on a high profile project" at bounding box center [810, 272] width 280 height 78
click at [670, 283] on input "I am given the opportunity to run lead on a high profile project" at bounding box center [652, 272] width 34 height 34
radio input "false"
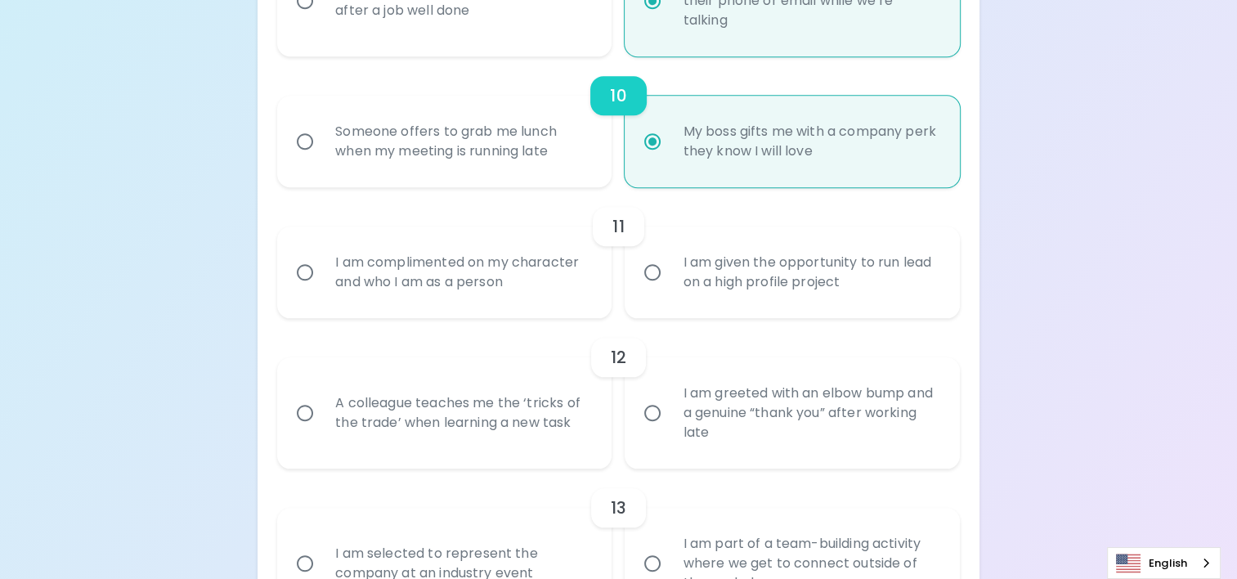
radio input "false"
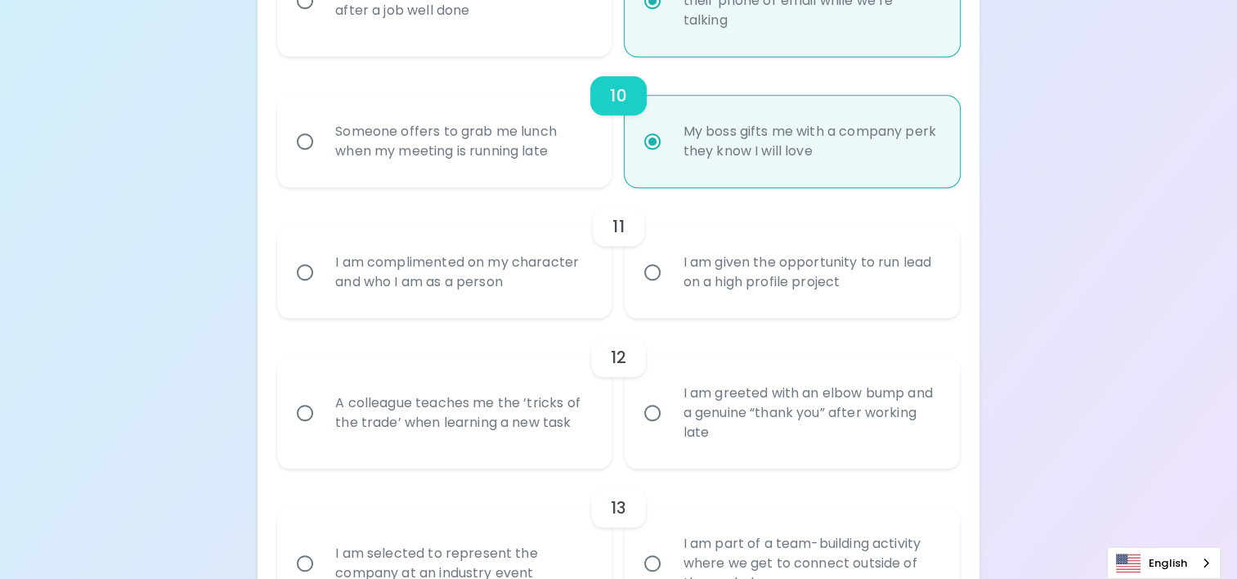
radio input "false"
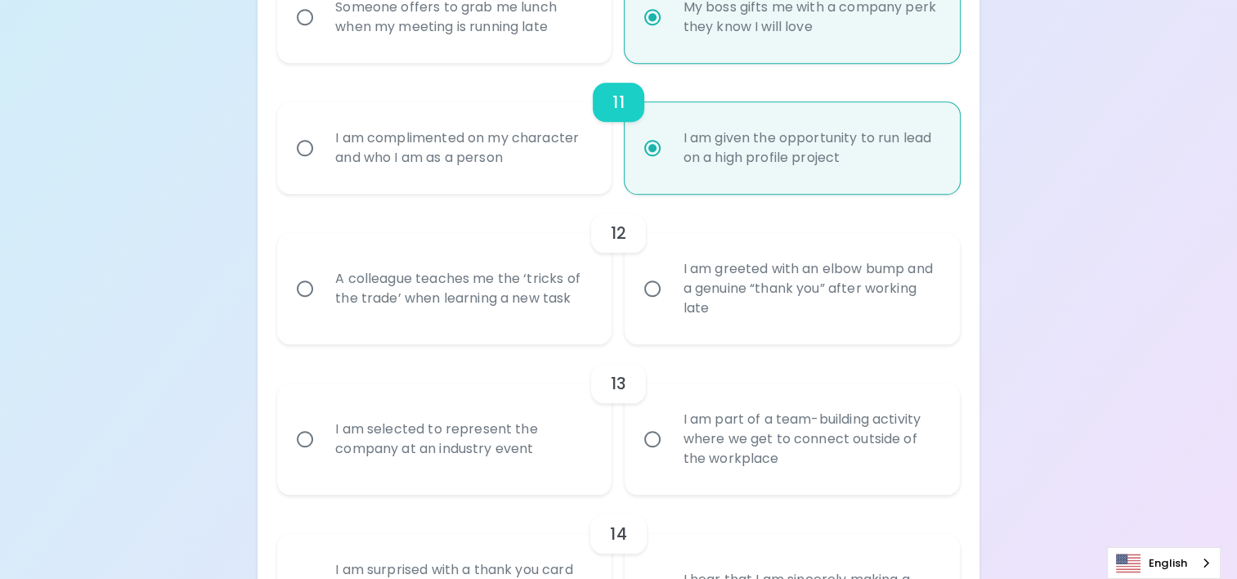
scroll to position [1761, 0]
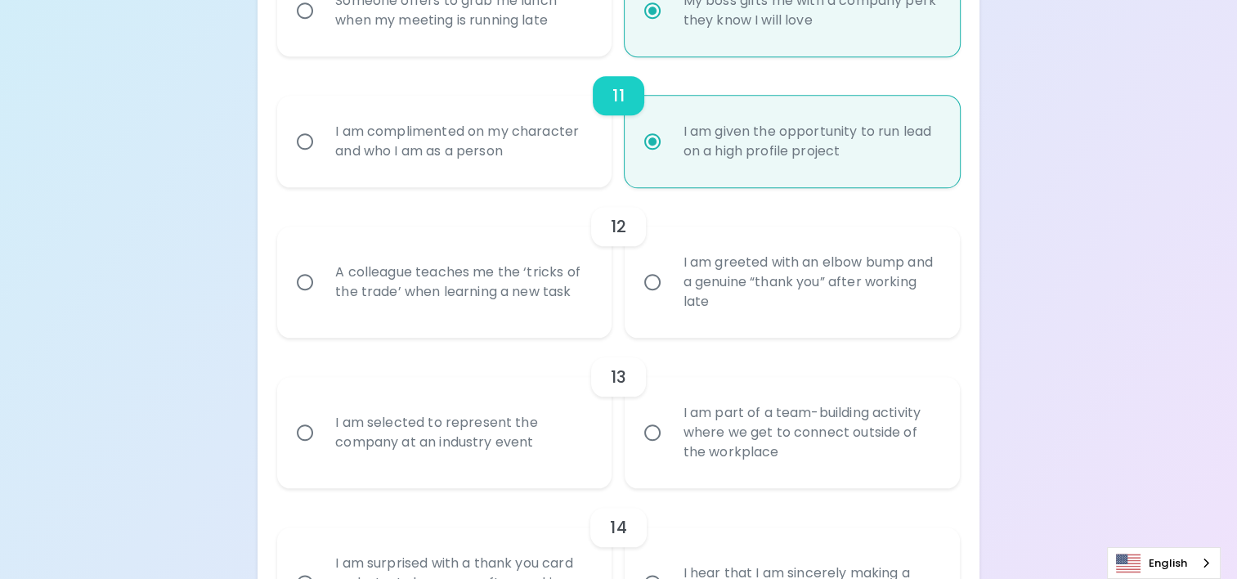
radio input "true"
click at [510, 266] on div "A colleague teaches me the ‘tricks of the trade’ when learning a new task" at bounding box center [462, 282] width 280 height 78
click at [322, 266] on input "A colleague teaches me the ‘tricks of the trade’ when learning a new task" at bounding box center [305, 282] width 34 height 34
radio input "false"
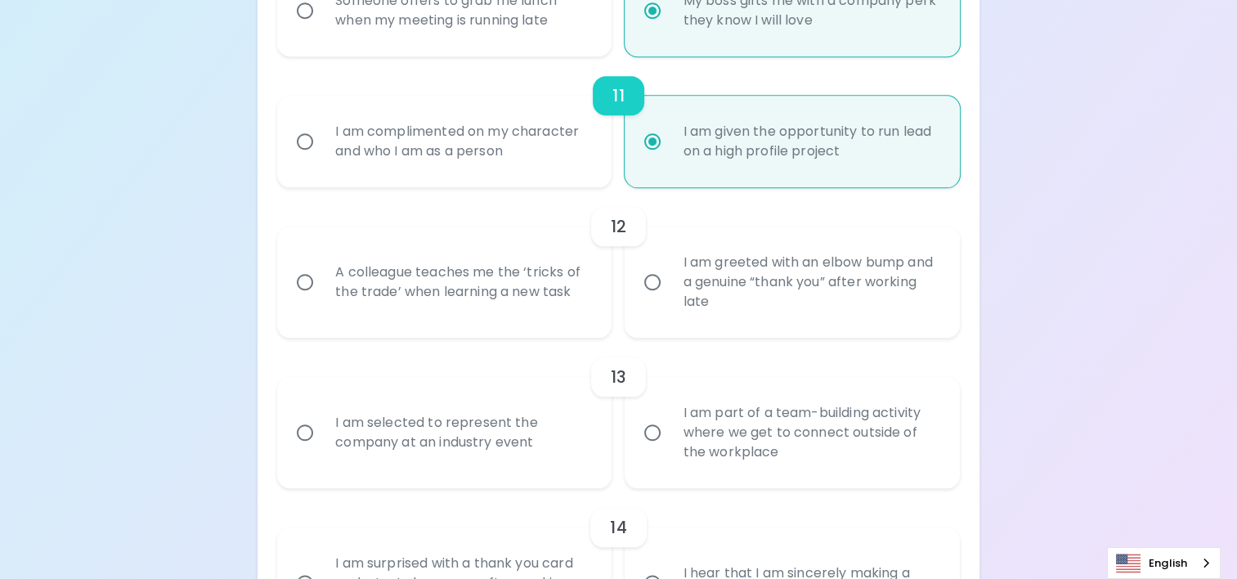
radio input "false"
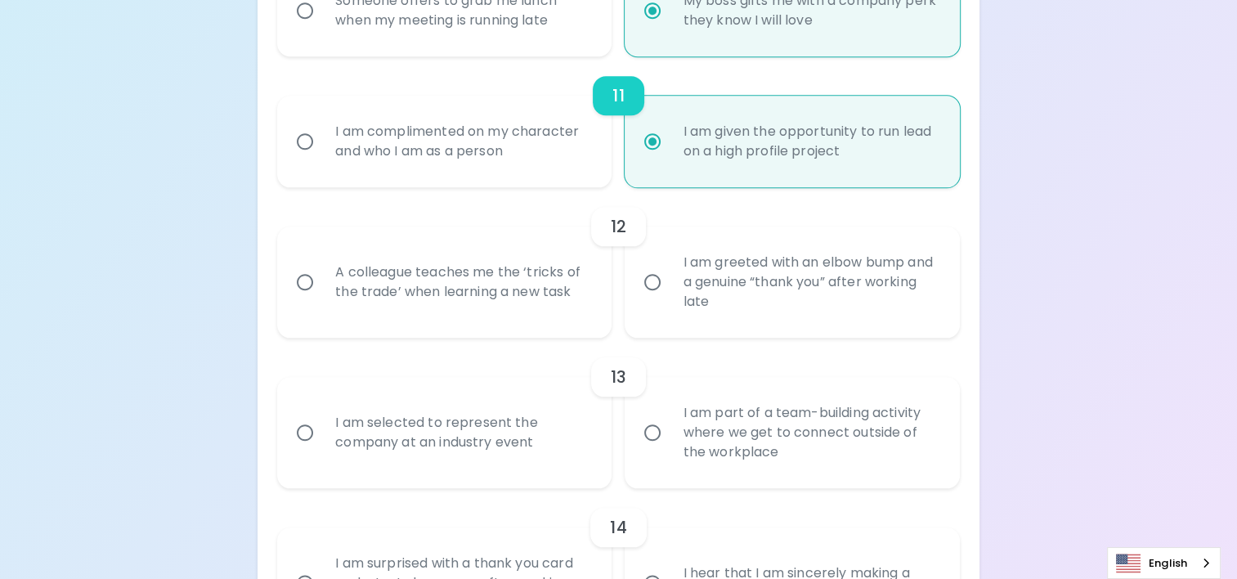
radio input "false"
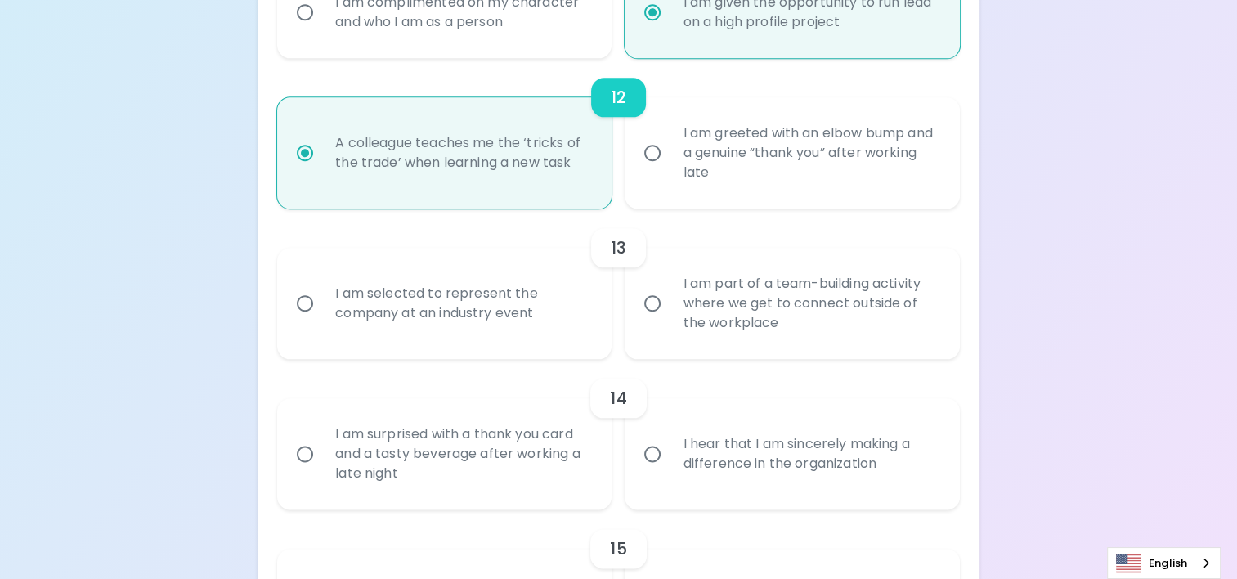
scroll to position [1892, 0]
radio input "true"
click at [499, 314] on div "I am selected to represent the company at an industry event" at bounding box center [462, 301] width 280 height 78
click at [322, 314] on input "I am selected to represent the company at an industry event" at bounding box center [305, 301] width 34 height 34
radio input "false"
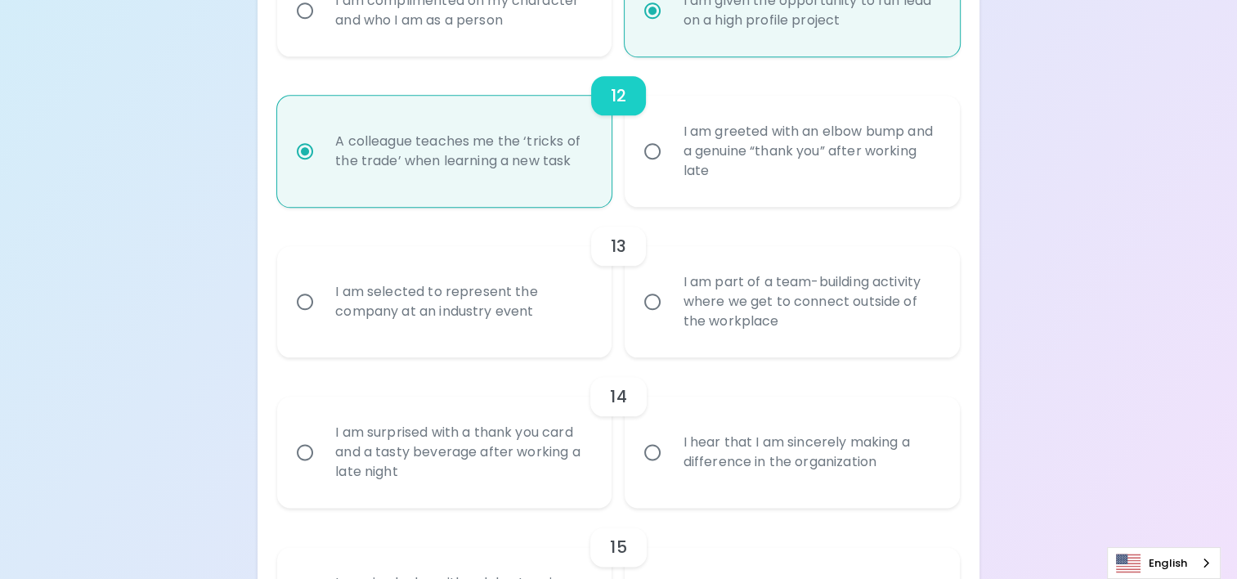
radio input "false"
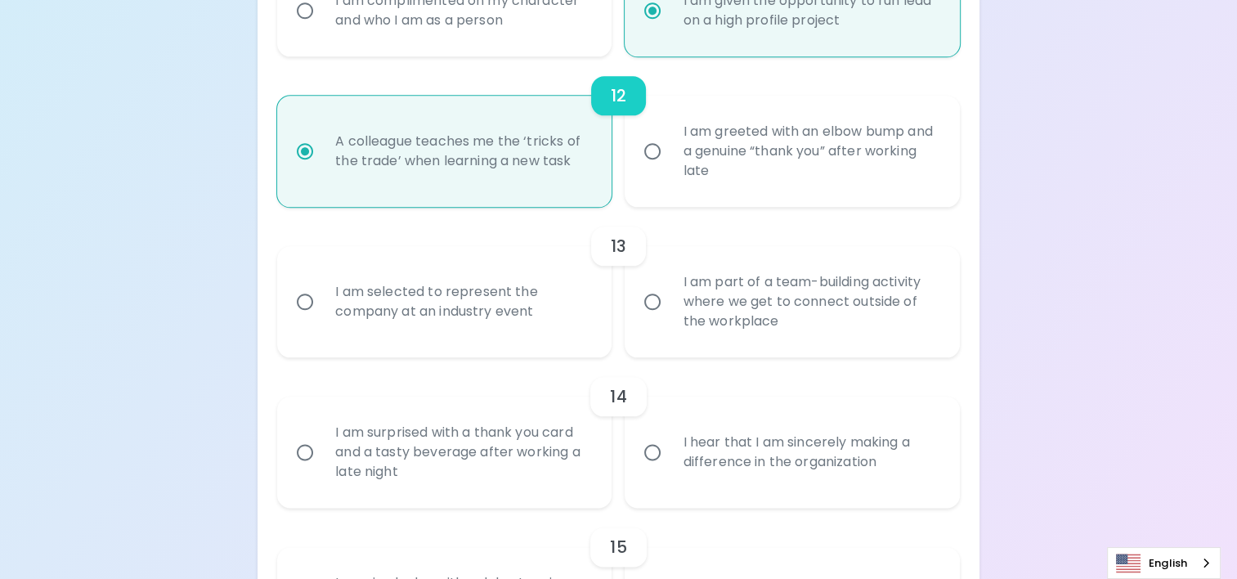
radio input "false"
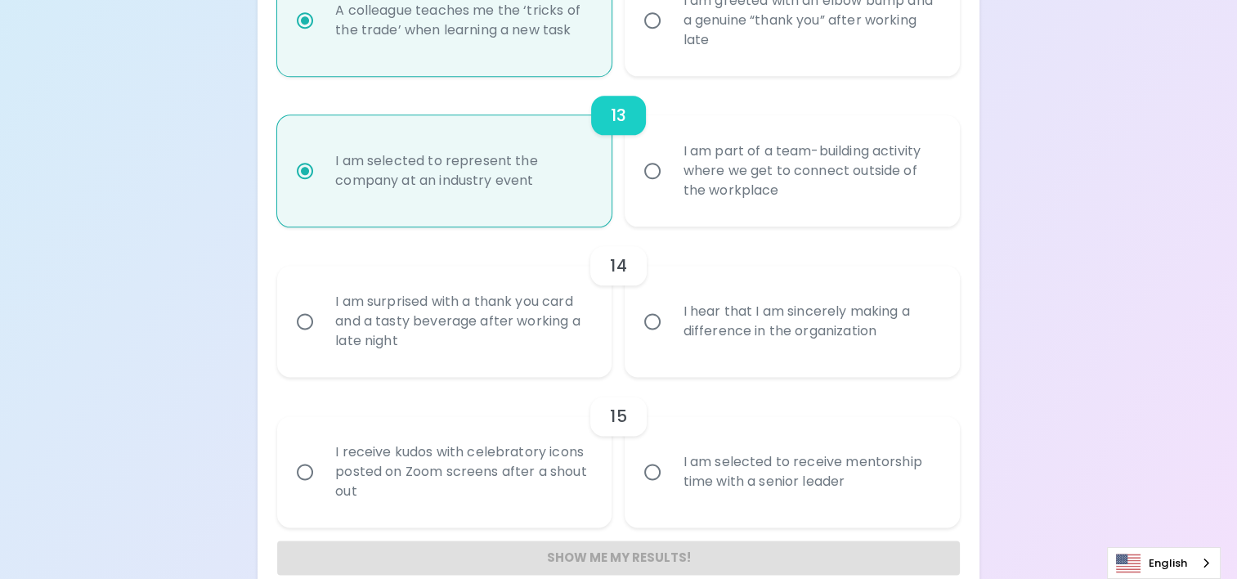
scroll to position [2050, 0]
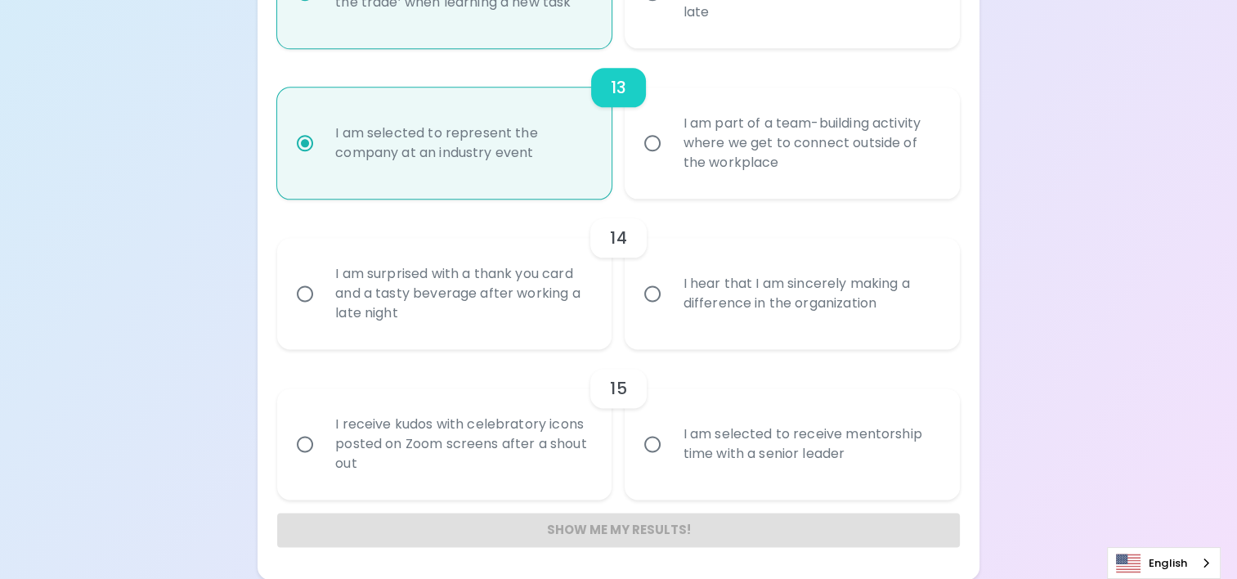
radio input "true"
click at [790, 298] on div "I hear that I am sincerely making a difference in the organization" at bounding box center [810, 293] width 280 height 78
click at [670, 298] on input "I hear that I am sincerely making a difference in the organization" at bounding box center [652, 293] width 34 height 34
radio input "false"
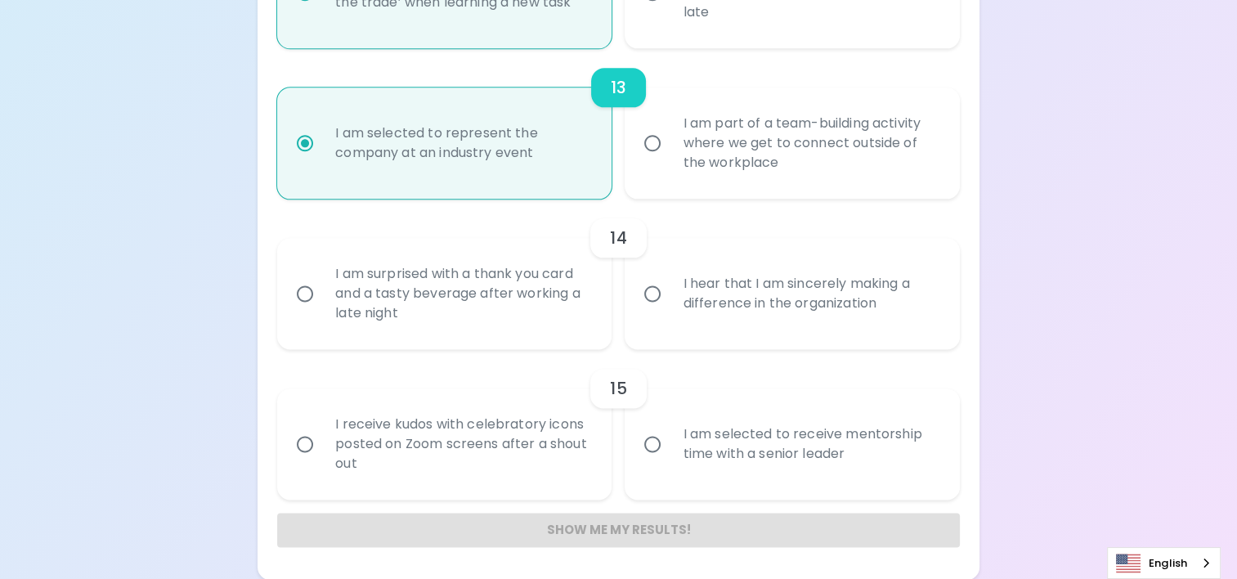
radio input "false"
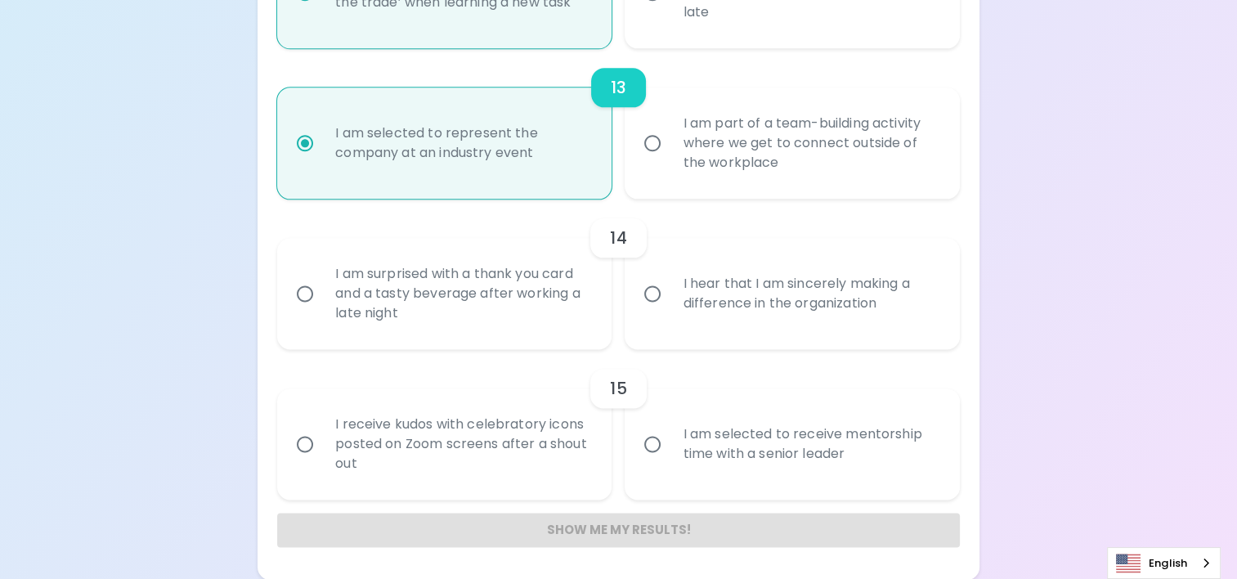
radio input "false"
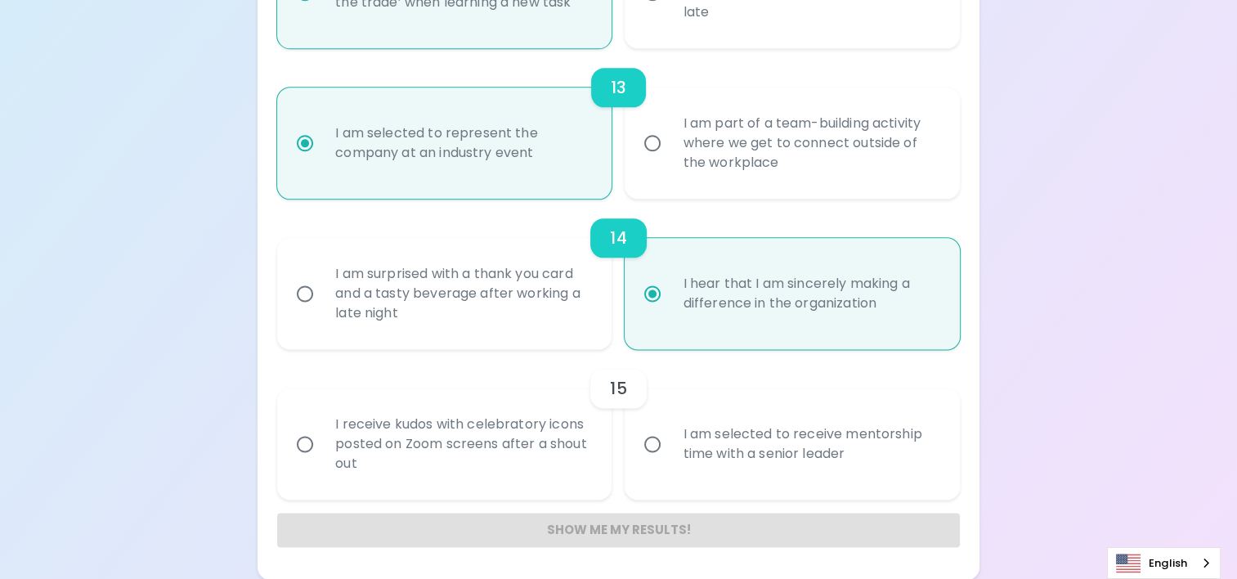
radio input "true"
click at [801, 450] on div "I am selected to receive mentorship time with a senior leader" at bounding box center [810, 444] width 280 height 78
click at [670, 450] on input "I am selected to receive mentorship time with a senior leader" at bounding box center [652, 444] width 34 height 34
radio input "false"
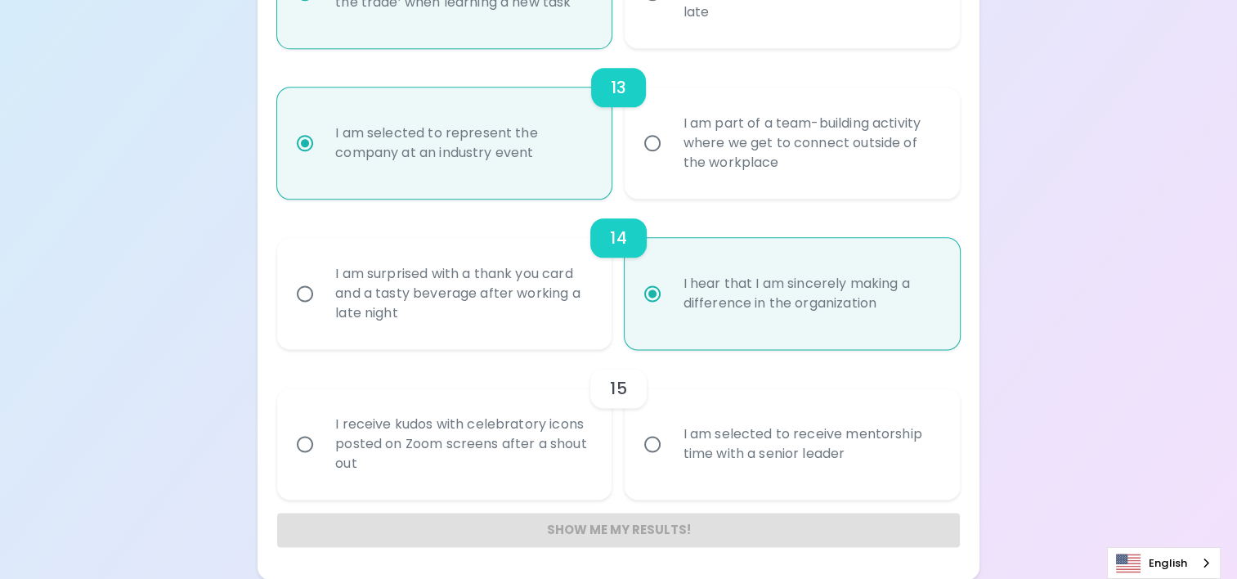
radio input "false"
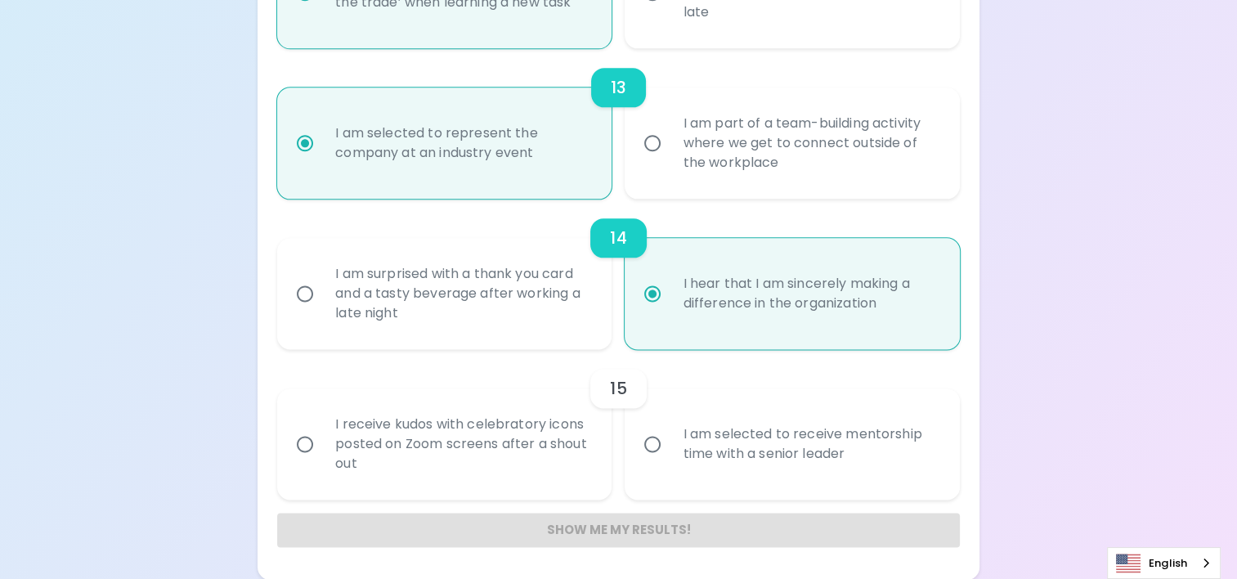
radio input "false"
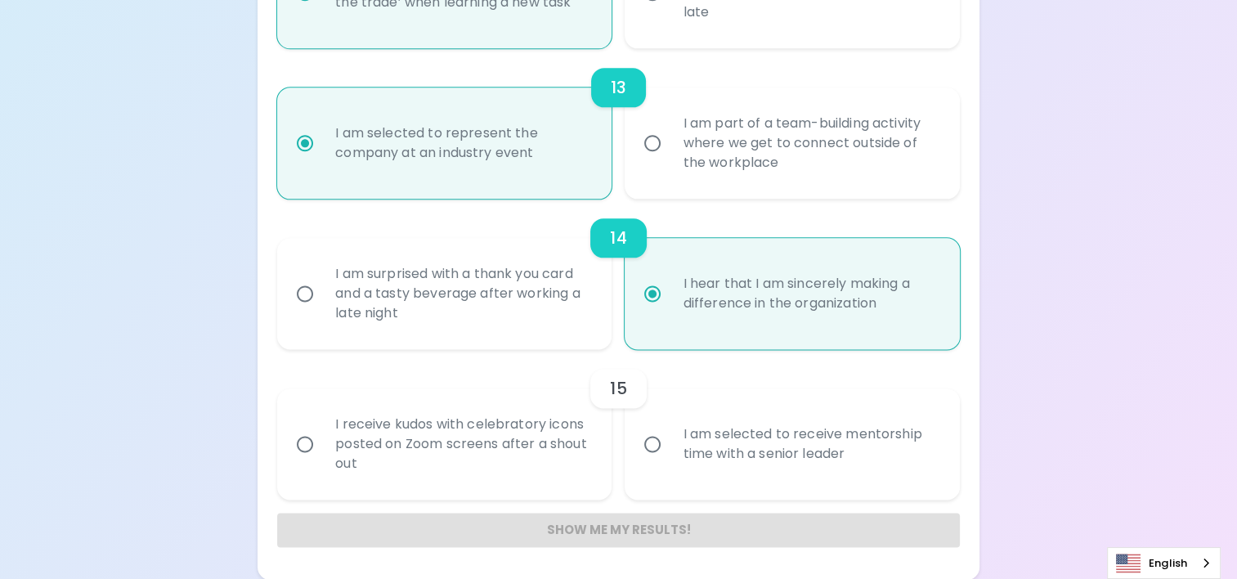
radio input "false"
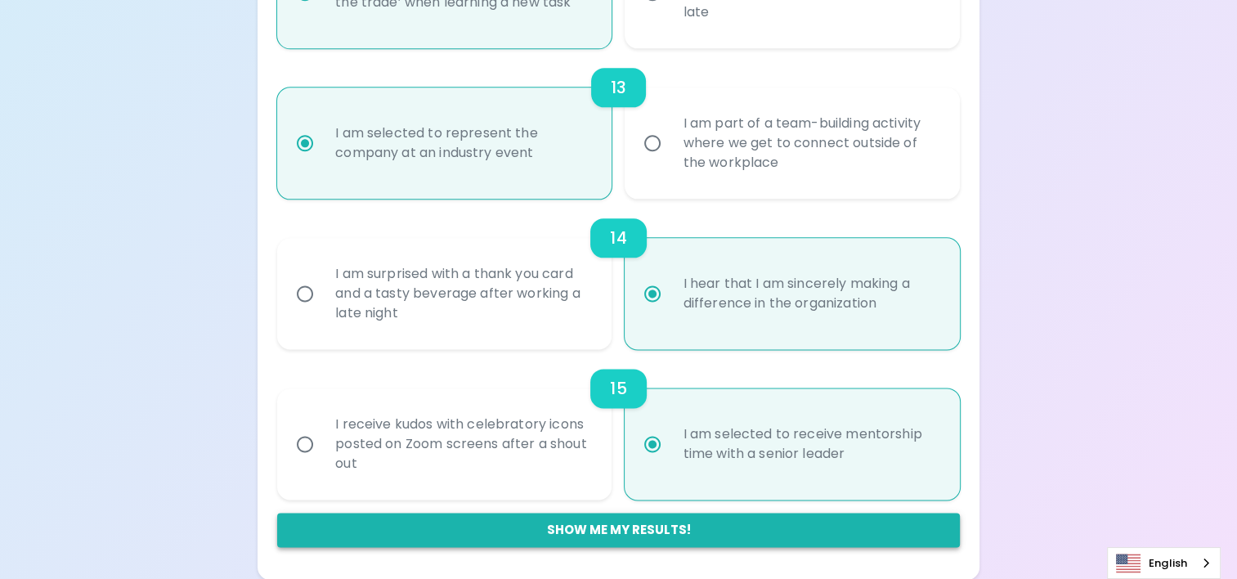
radio input "true"
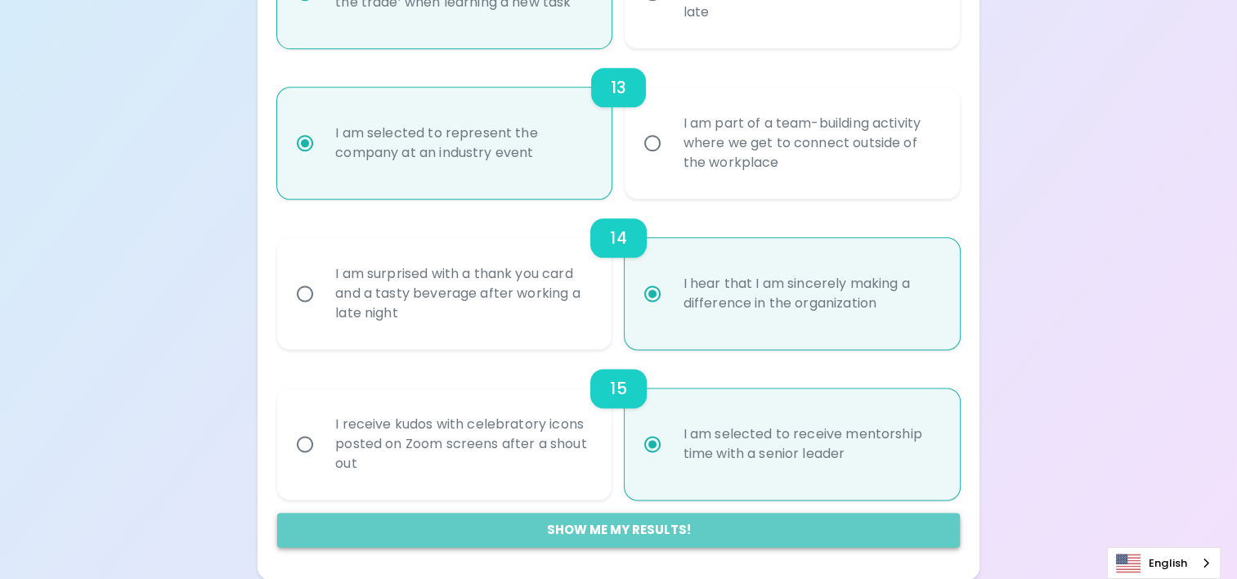
click at [690, 533] on button "Show me my results!" at bounding box center [618, 530] width 683 height 34
radio input "false"
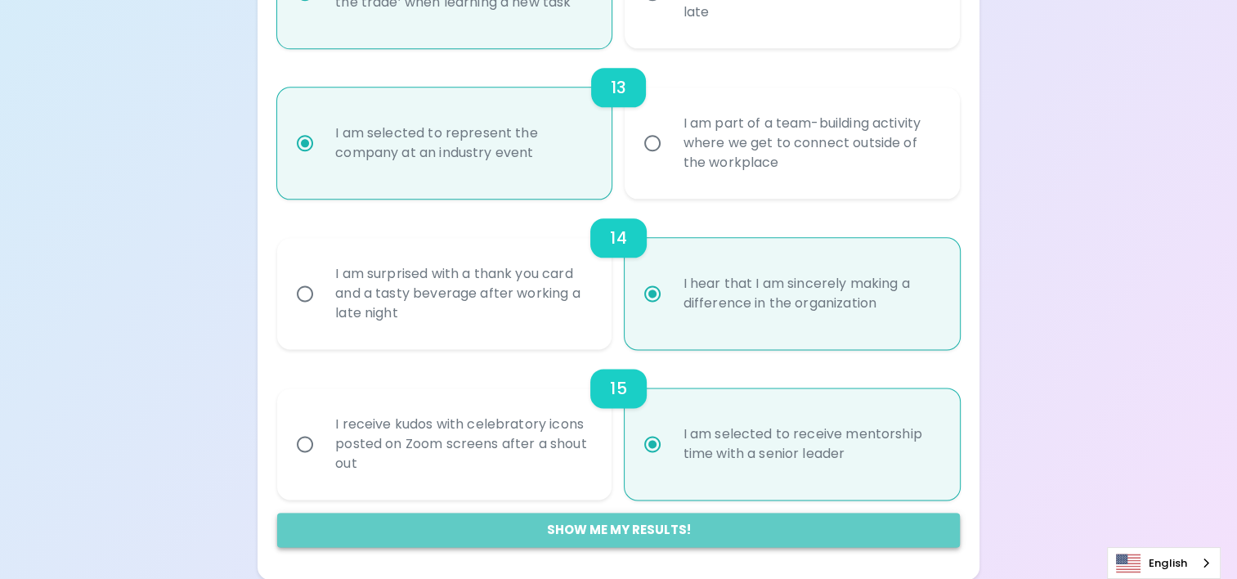
radio input "false"
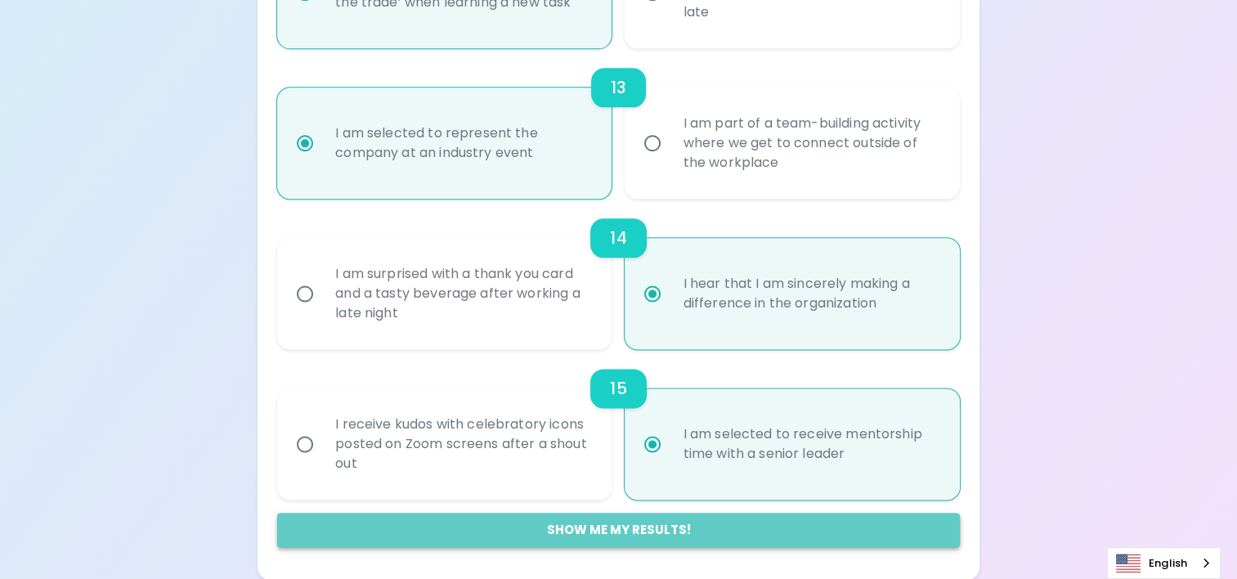
radio input "false"
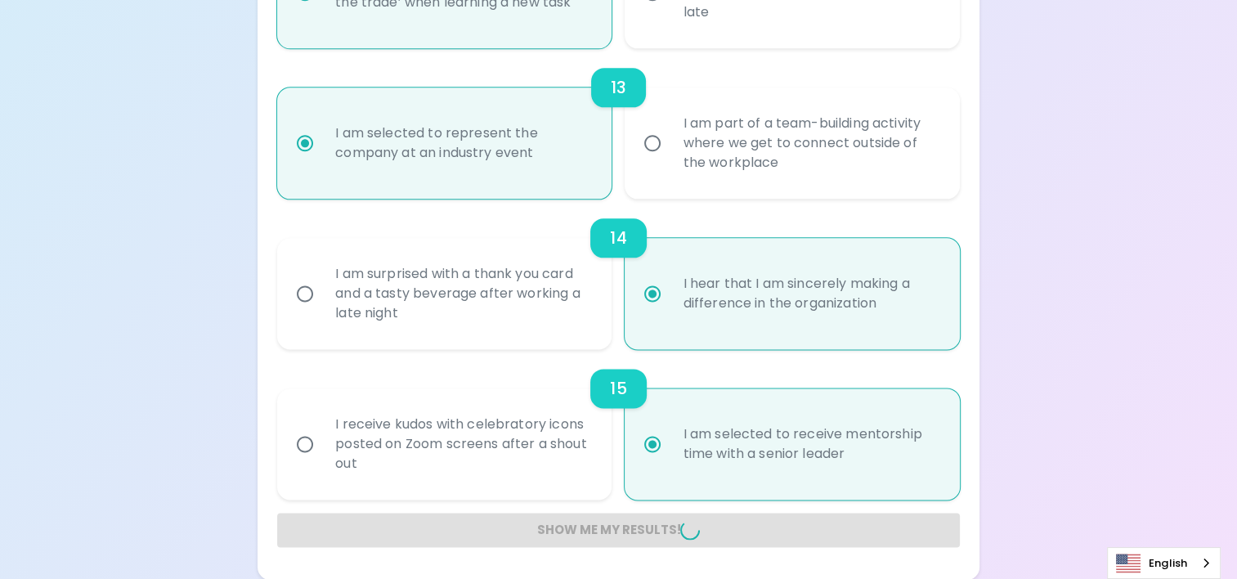
radio input "false"
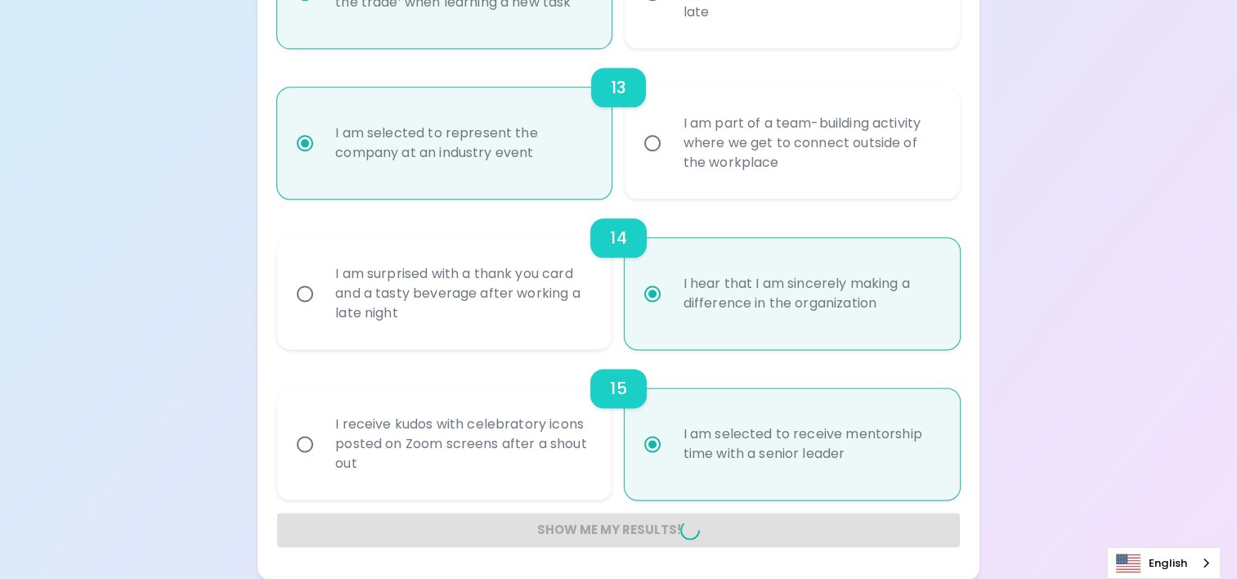
radio input "false"
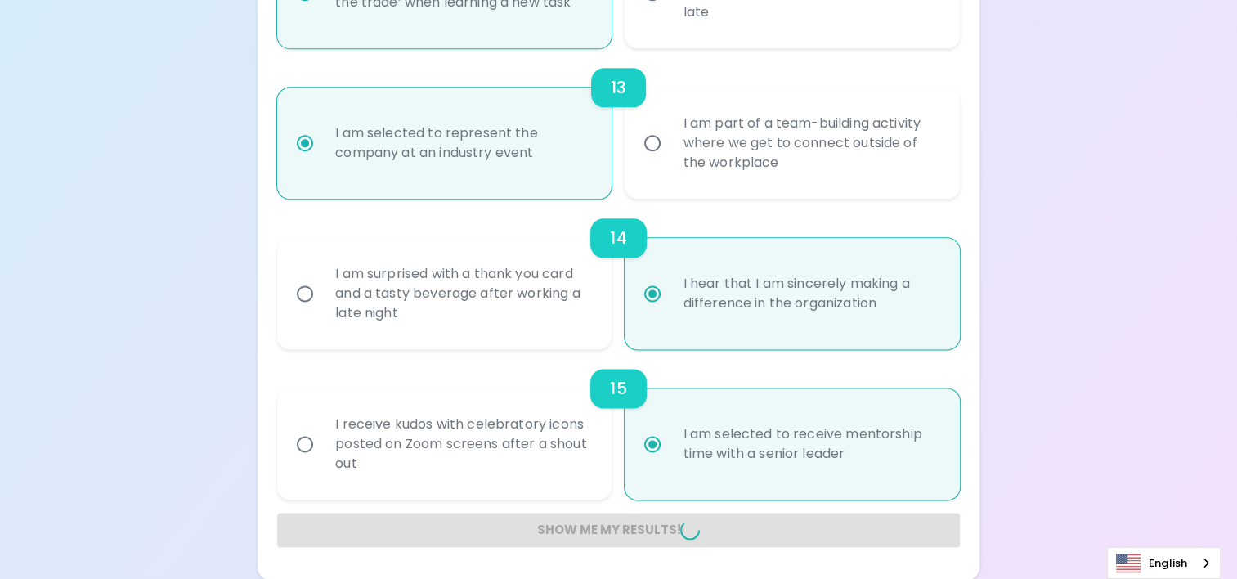
radio input "false"
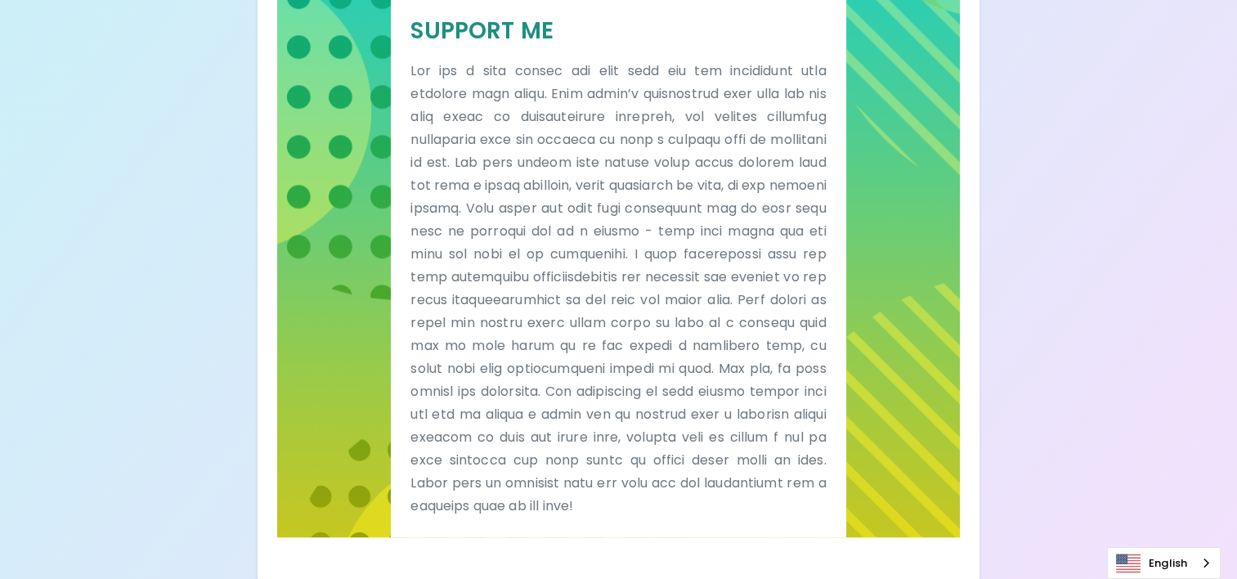
scroll to position [1001, 0]
